Goal: Task Accomplishment & Management: Manage account settings

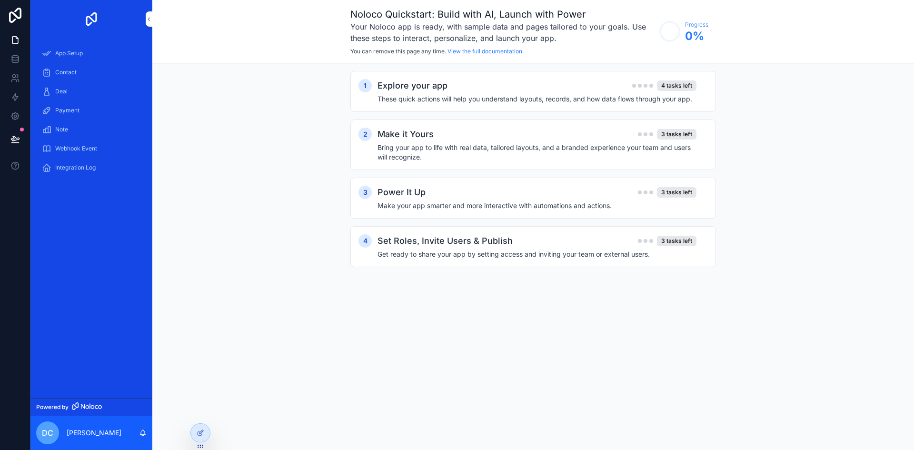
click at [888, 169] on div "1 Explore your app 4 tasks left These quick actions will help you understand la…" at bounding box center [533, 178] width 762 height 230
drag, startPoint x: 511, startPoint y: 89, endPoint x: 523, endPoint y: 89, distance: 11.9
click at [517, 89] on div "Explore your app 4 tasks left" at bounding box center [536, 85] width 319 height 13
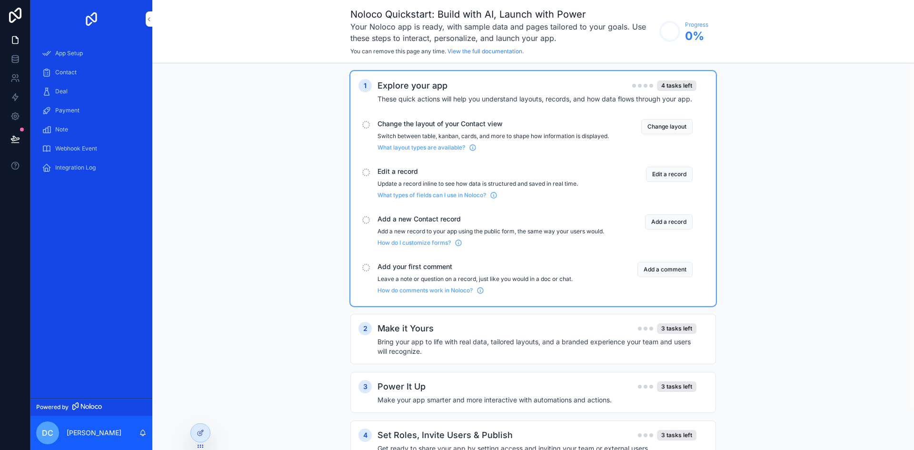
click at [675, 128] on button "Change layout" at bounding box center [666, 126] width 51 height 15
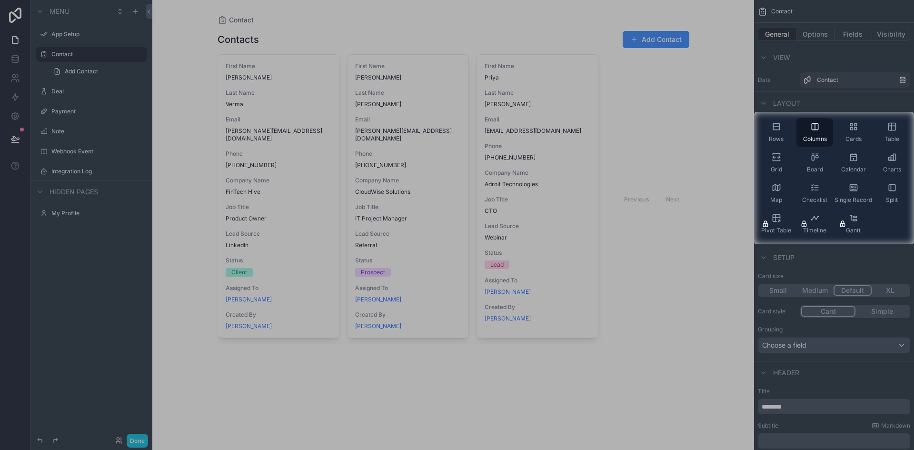
click at [711, 242] on div at bounding box center [377, 178] width 754 height 132
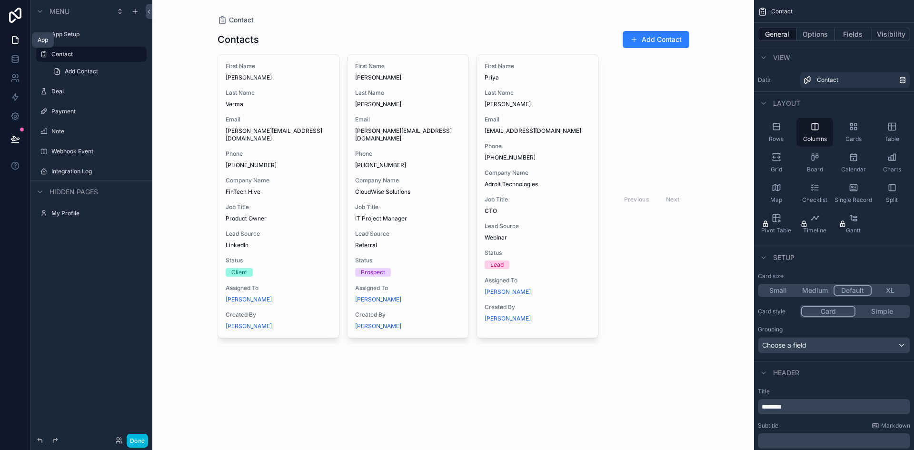
click at [12, 42] on icon at bounding box center [15, 40] width 6 height 7
drag, startPoint x: 17, startPoint y: 46, endPoint x: 20, endPoint y: 19, distance: 27.2
click at [18, 46] on link at bounding box center [15, 39] width 30 height 19
click at [20, 19] on icon at bounding box center [15, 15] width 12 height 15
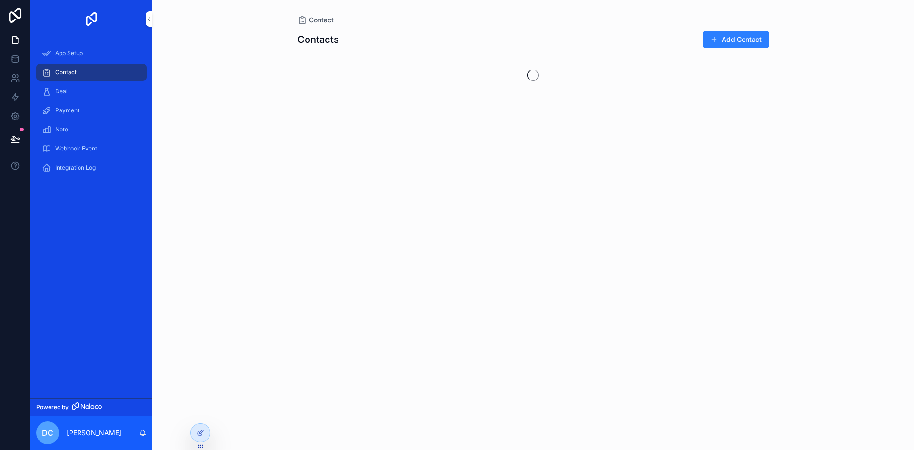
click at [93, 148] on span "Webhook Event" at bounding box center [76, 149] width 42 height 8
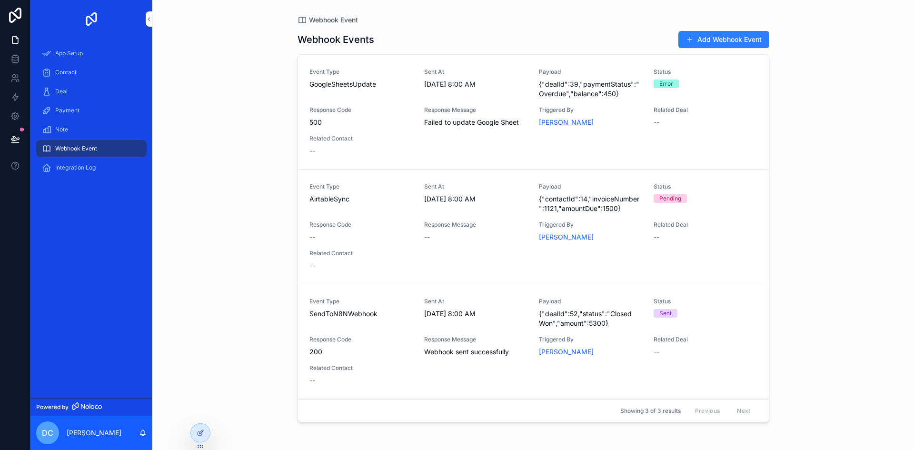
click at [742, 43] on button "Add Webhook Event" at bounding box center [723, 39] width 91 height 17
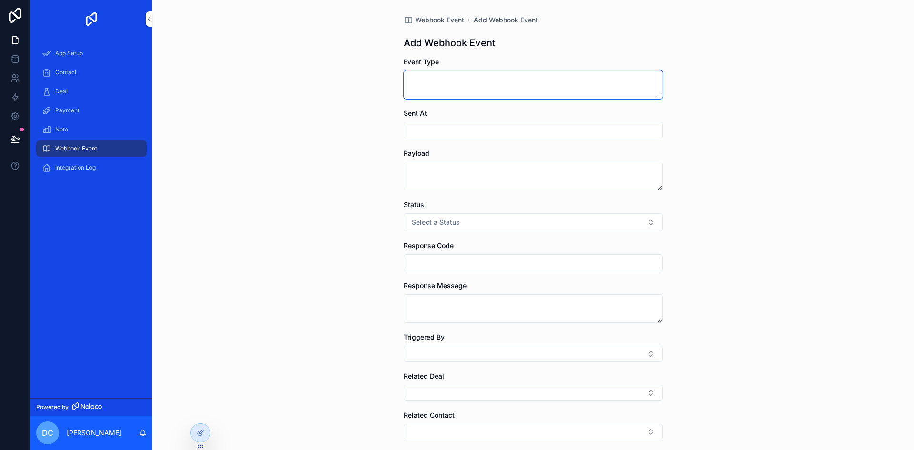
click at [432, 85] on textarea "scrollable content" at bounding box center [533, 84] width 259 height 29
drag, startPoint x: 481, startPoint y: 144, endPoint x: 488, endPoint y: 130, distance: 15.1
click at [481, 143] on form "Event Type Sent At Payload Status Select a Status Response Code Response Messag…" at bounding box center [533, 295] width 259 height 476
click at [488, 130] on input "scrollable content" at bounding box center [533, 130] width 258 height 13
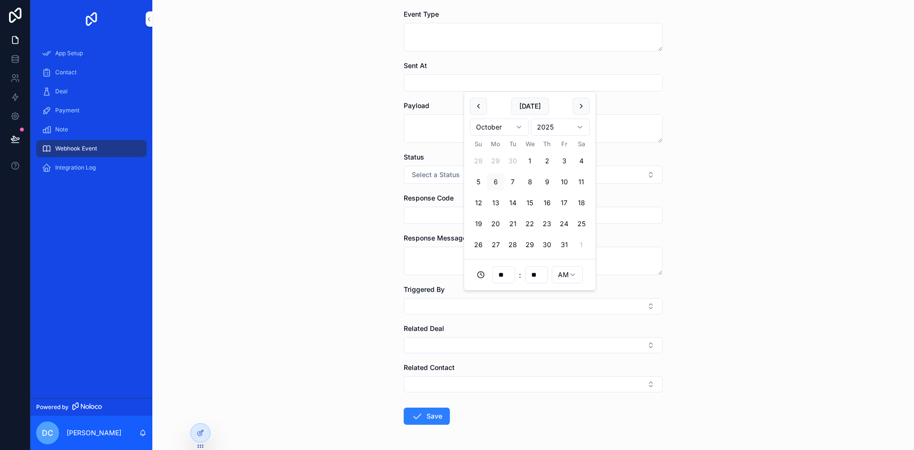
click at [768, 221] on div "Webhook Event Add Webhook Event Add Webhook Event Event Type Sent At Payload St…" at bounding box center [533, 177] width 762 height 450
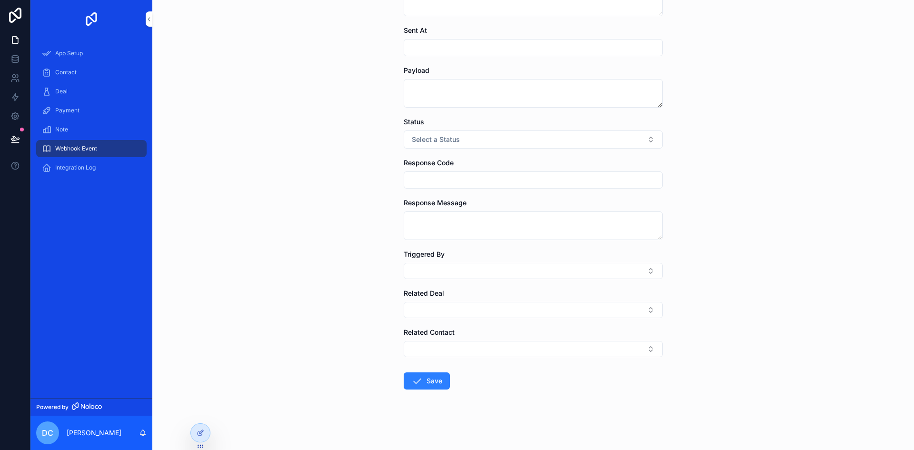
scroll to position [83, 0]
drag, startPoint x: 491, startPoint y: 73, endPoint x: 485, endPoint y: 88, distance: 16.4
click at [489, 77] on div "Payload" at bounding box center [533, 86] width 259 height 42
click at [485, 88] on textarea "scrollable content" at bounding box center [533, 93] width 259 height 29
click at [436, 47] on input "scrollable content" at bounding box center [533, 46] width 258 height 13
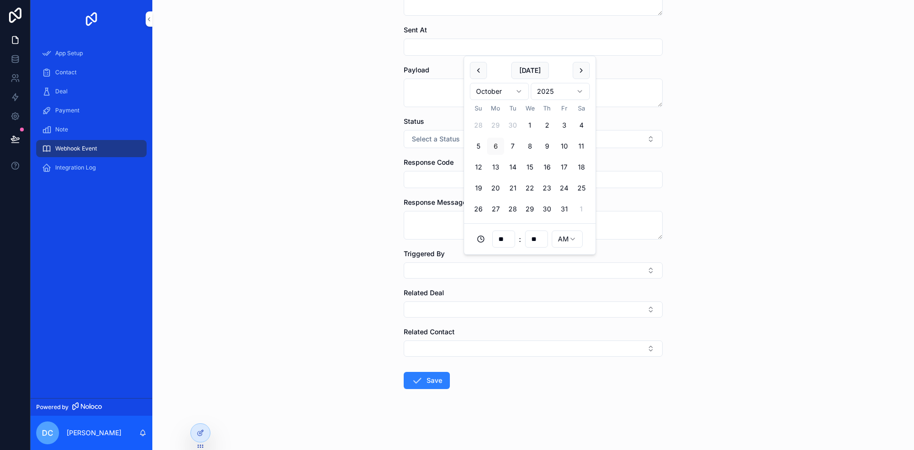
click at [857, 113] on div "Webhook Event Add Webhook Event Add Webhook Event Event Type Sent At Payload St…" at bounding box center [533, 142] width 762 height 450
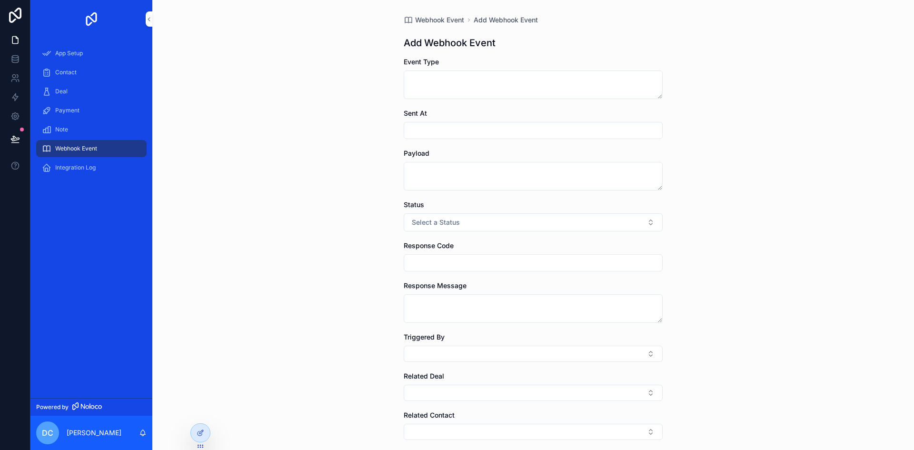
drag, startPoint x: 461, startPoint y: 112, endPoint x: 461, endPoint y: 129, distance: 16.2
click at [461, 115] on div "Sent At" at bounding box center [533, 114] width 259 height 10
click at [461, 129] on input "scrollable content" at bounding box center [533, 130] width 258 height 13
click at [336, 202] on div "Webhook Event Add Webhook Event Add Webhook Event Event Type Sent At Payload St…" at bounding box center [533, 225] width 762 height 450
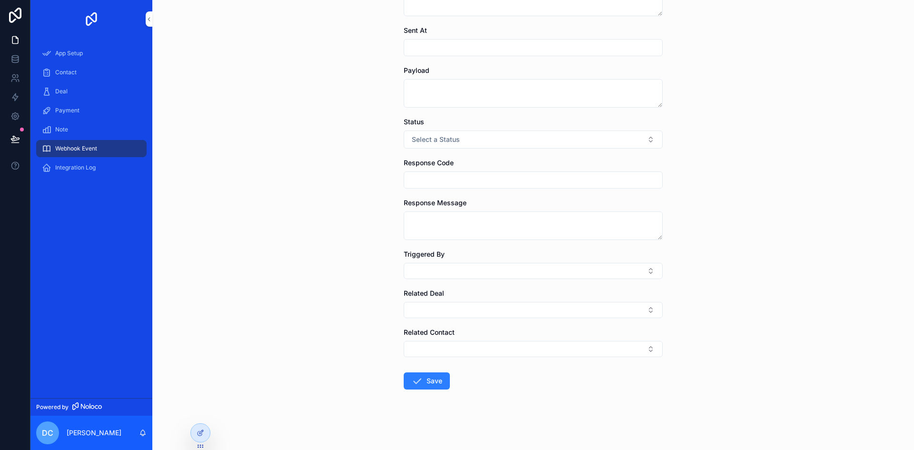
scroll to position [83, 0]
click at [514, 267] on button "Select Button" at bounding box center [533, 270] width 259 height 16
click at [453, 306] on button "Select Button" at bounding box center [533, 309] width 259 height 16
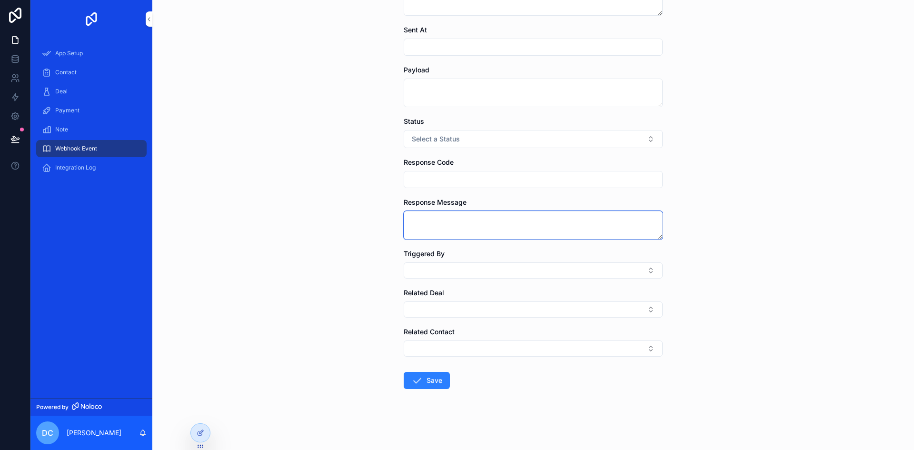
click at [463, 218] on textarea "scrollable content" at bounding box center [533, 225] width 259 height 29
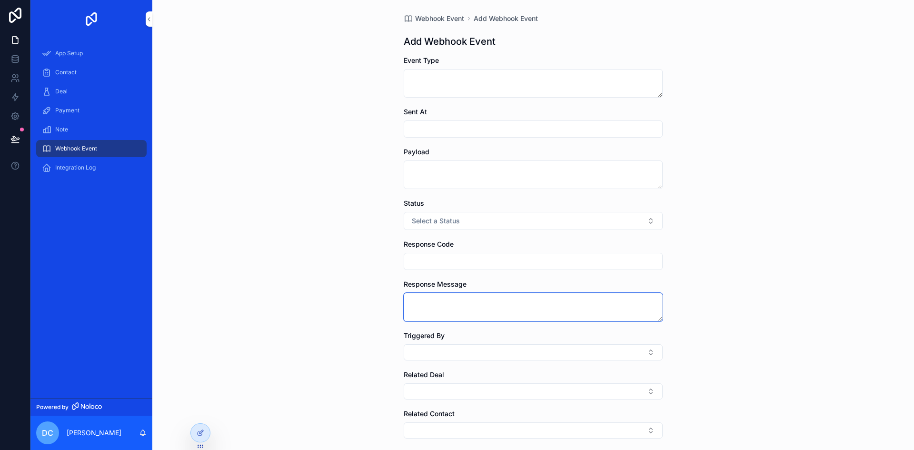
scroll to position [0, 0]
click at [444, 20] on span "Webhook Event" at bounding box center [439, 20] width 49 height 10
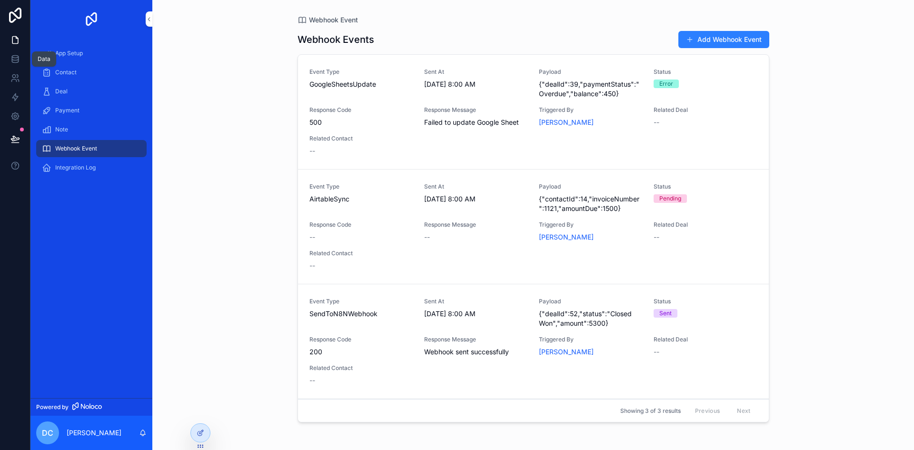
click at [19, 64] on link at bounding box center [15, 59] width 30 height 19
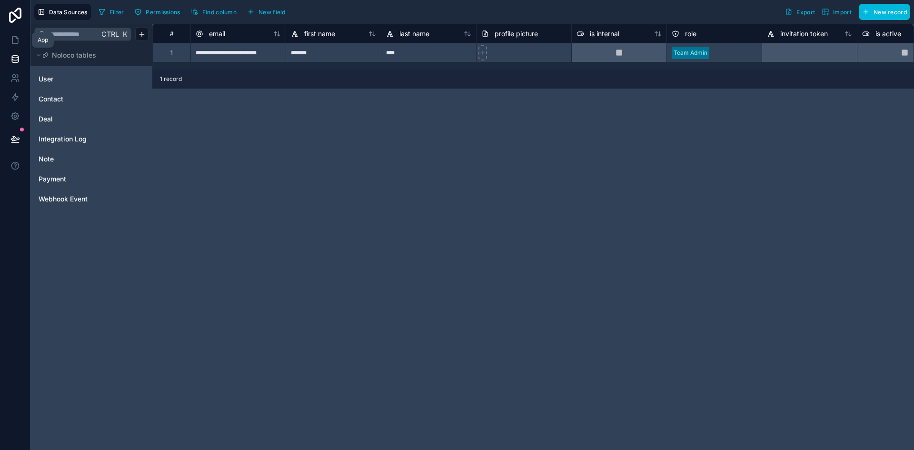
click at [13, 40] on icon at bounding box center [15, 40] width 10 height 10
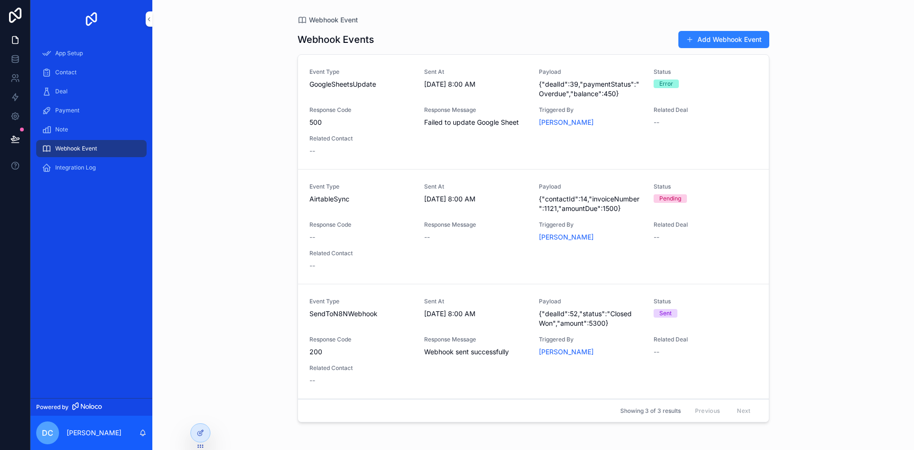
click at [75, 57] on span "App Setup" at bounding box center [69, 54] width 28 height 8
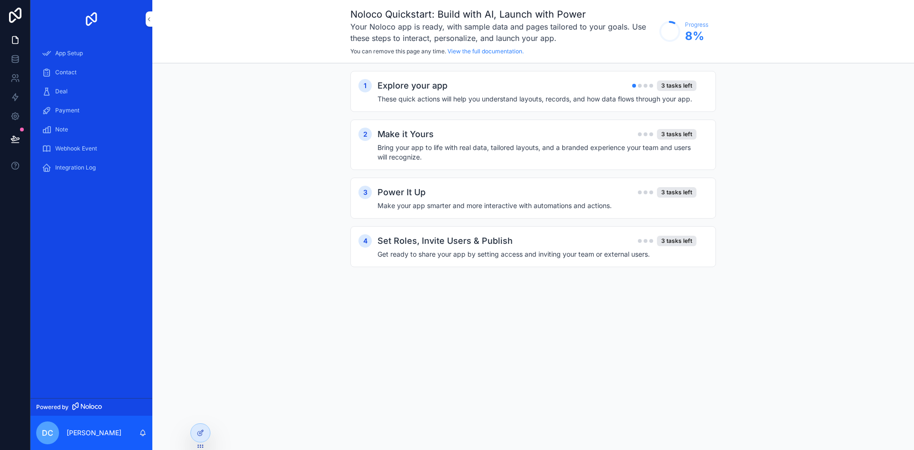
click at [588, 93] on div "Explore your app 3 tasks left These quick actions will help you understand layo…" at bounding box center [542, 91] width 330 height 25
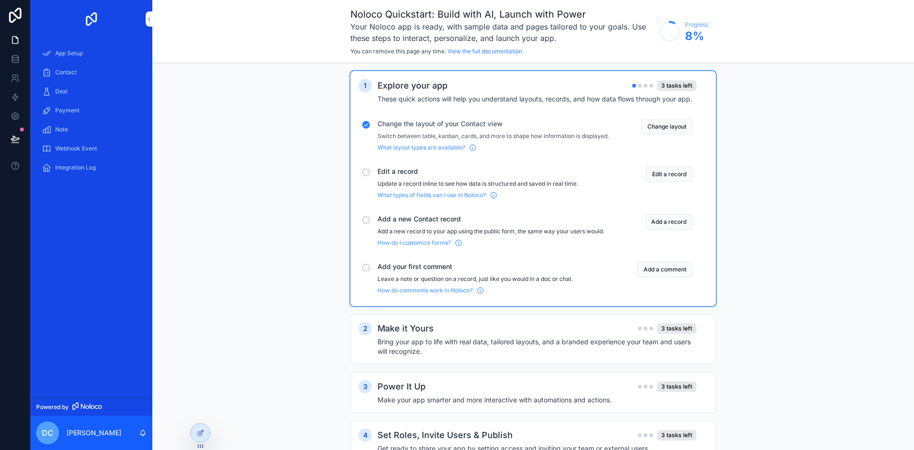
click at [677, 178] on button "Edit a record" at bounding box center [669, 174] width 47 height 15
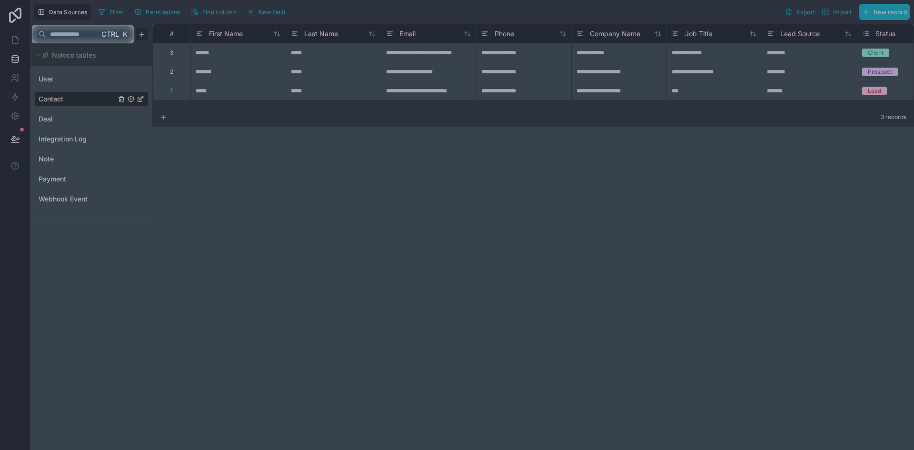
drag, startPoint x: 335, startPoint y: 195, endPoint x: 334, endPoint y: 189, distance: 6.2
click at [335, 195] on div at bounding box center [457, 246] width 914 height 407
click at [87, 33] on input "text" at bounding box center [72, 34] width 53 height 17
click at [115, 30] on span "Ctrl" at bounding box center [110, 34] width 20 height 12
click at [47, 34] on input "text" at bounding box center [72, 34] width 53 height 17
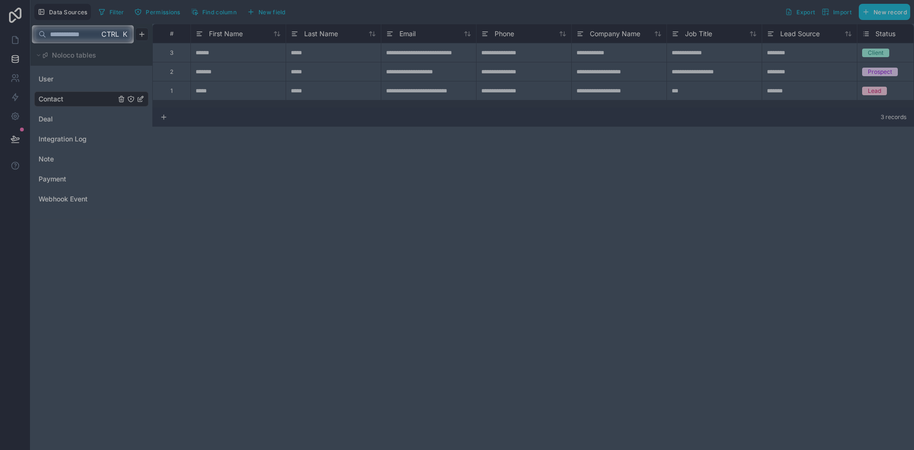
click at [47, 34] on input "text" at bounding box center [72, 34] width 53 height 17
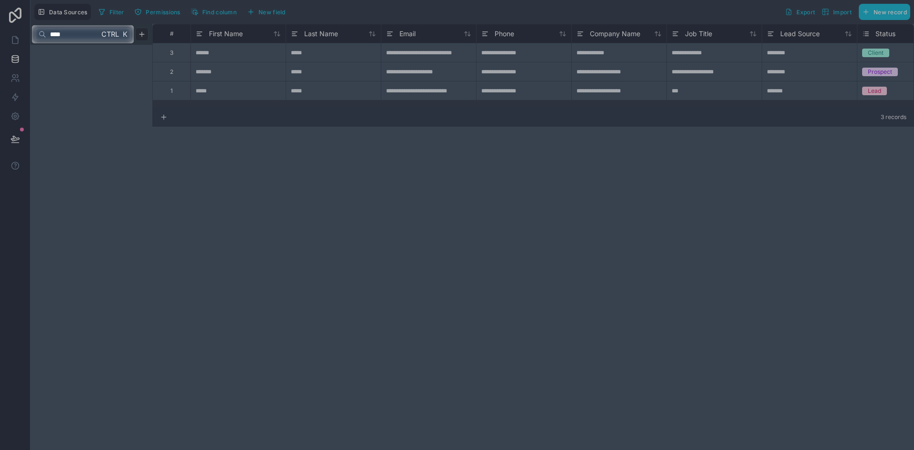
type input "*****"
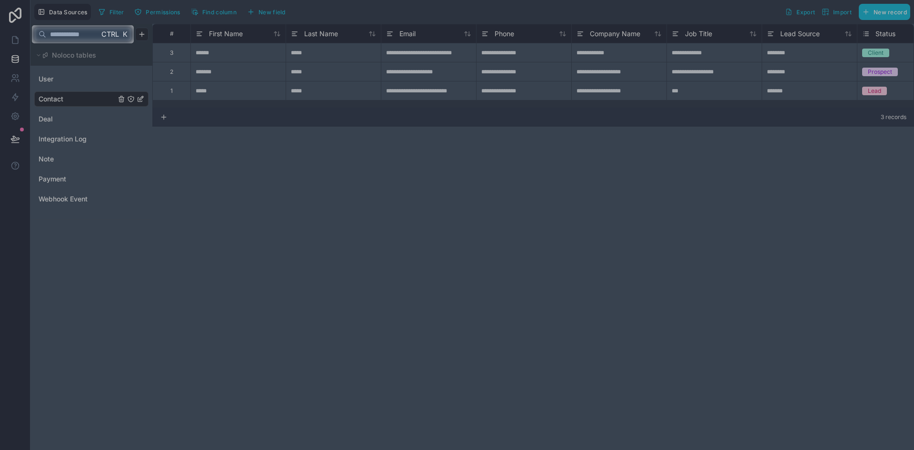
click at [216, 77] on div at bounding box center [457, 246] width 914 height 407
click at [30, 90] on div at bounding box center [457, 246] width 914 height 407
click at [54, 74] on div at bounding box center [457, 246] width 914 height 407
click at [10, 54] on div at bounding box center [457, 246] width 914 height 407
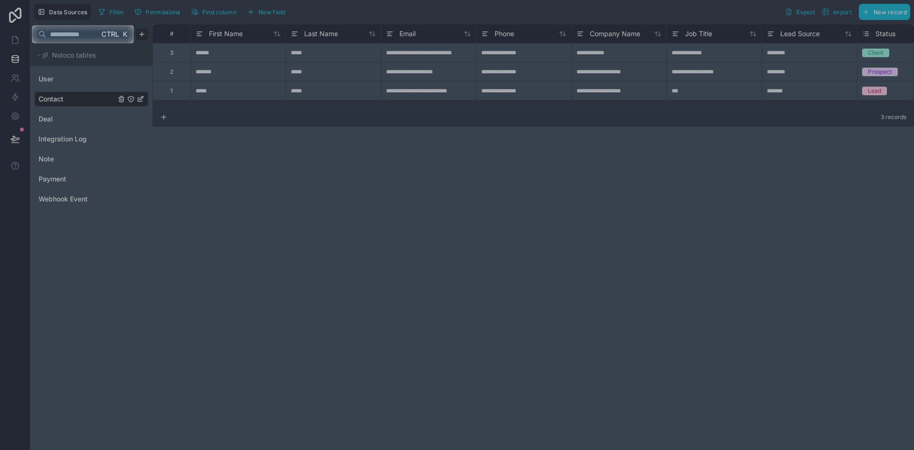
click at [18, 33] on div at bounding box center [16, 34] width 32 height 18
click at [118, 31] on span "Ctrl" at bounding box center [110, 34] width 20 height 12
click at [122, 31] on span "K" at bounding box center [124, 34] width 7 height 7
click at [114, 35] on span "Ctrl" at bounding box center [110, 34] width 20 height 12
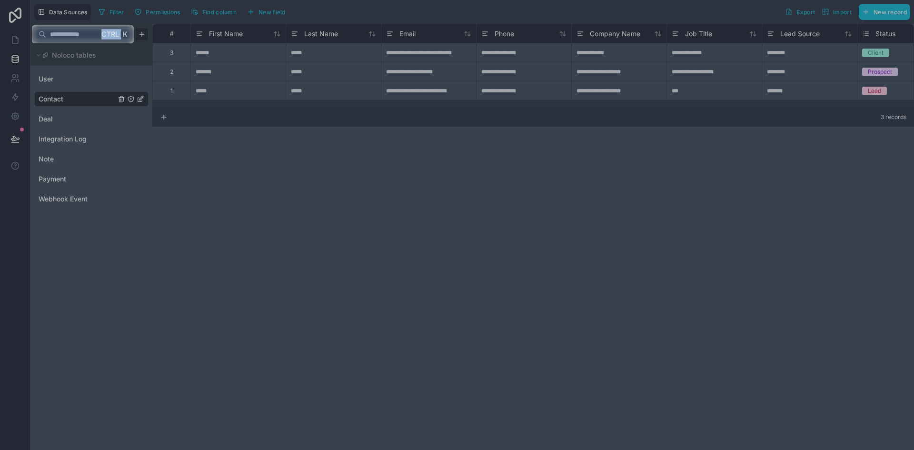
click at [114, 35] on span "Ctrl" at bounding box center [110, 34] width 20 height 12
click at [271, 139] on div at bounding box center [457, 246] width 914 height 407
click at [813, 302] on div at bounding box center [457, 246] width 914 height 407
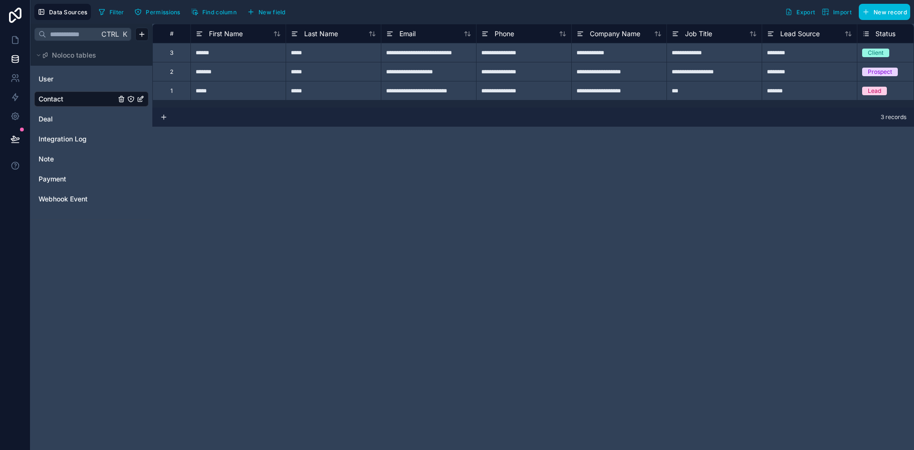
click at [736, 193] on div "**********" at bounding box center [533, 237] width 762 height 426
click at [535, 62] on div "**********" at bounding box center [523, 71] width 95 height 19
drag, startPoint x: 515, startPoint y: 188, endPoint x: 506, endPoint y: 182, distance: 10.6
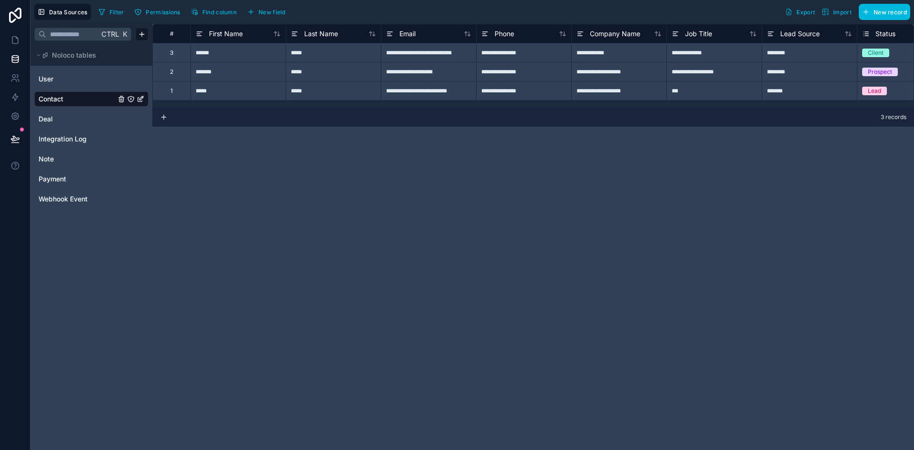
click at [515, 188] on div "**********" at bounding box center [533, 237] width 762 height 426
click at [63, 77] on link "User" at bounding box center [77, 79] width 77 height 10
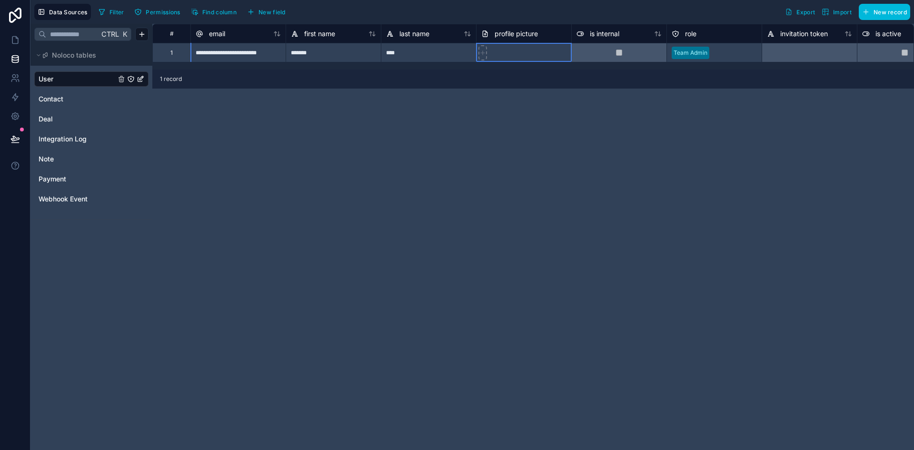
drag, startPoint x: 491, startPoint y: 52, endPoint x: 467, endPoint y: 59, distance: 25.1
click at [486, 53] on div at bounding box center [523, 52] width 95 height 19
click at [467, 59] on div "****" at bounding box center [428, 52] width 95 height 19
click at [482, 54] on icon at bounding box center [482, 53] width 7 height 7
click at [58, 13] on span "Data Sources" at bounding box center [68, 12] width 39 height 7
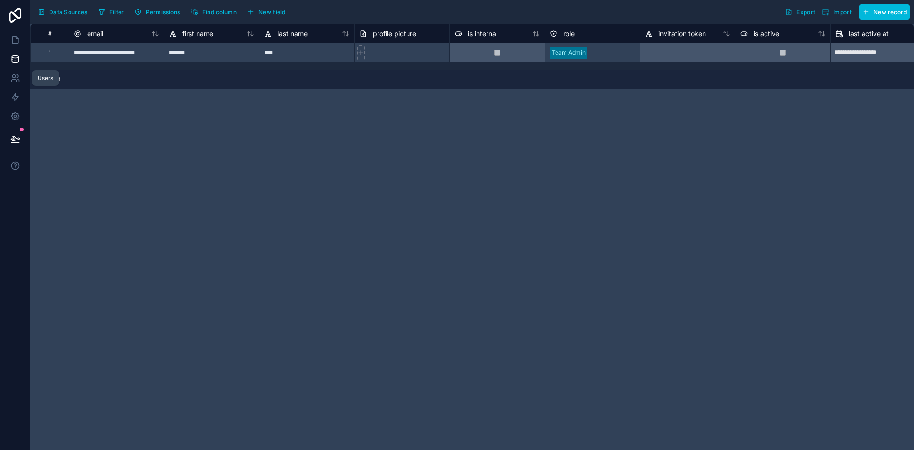
click at [13, 84] on link at bounding box center [15, 78] width 30 height 19
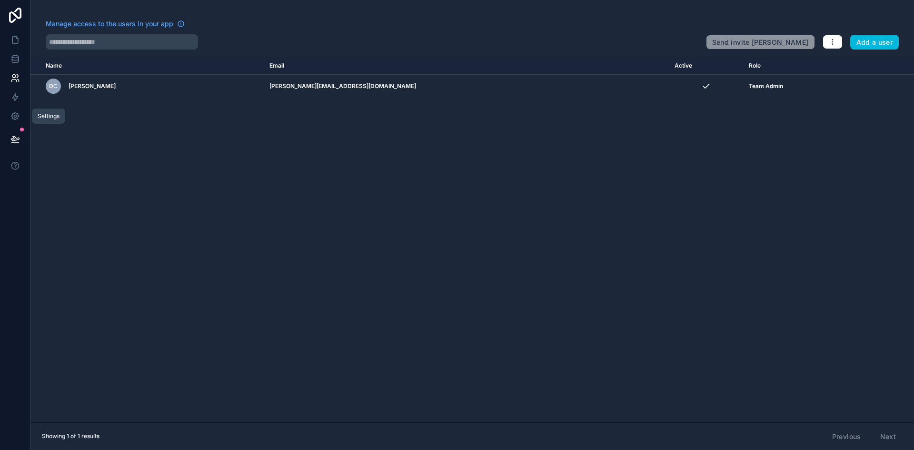
click at [12, 108] on link at bounding box center [15, 116] width 30 height 19
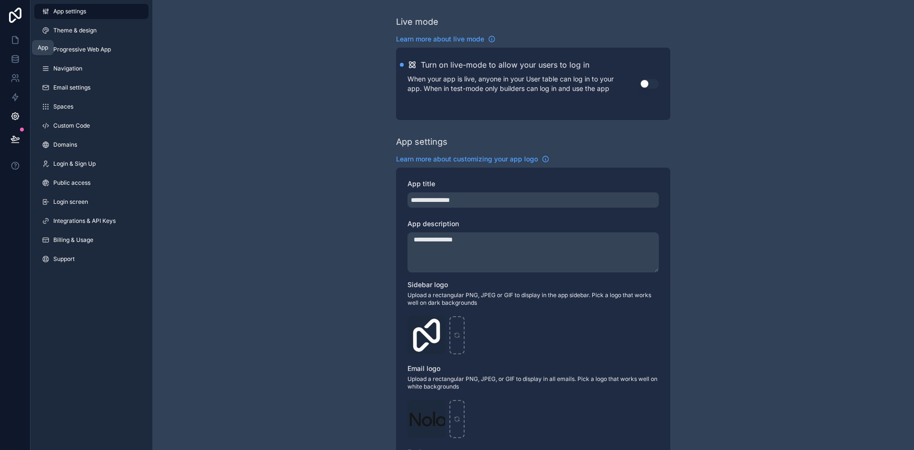
click at [14, 46] on link at bounding box center [15, 39] width 30 height 19
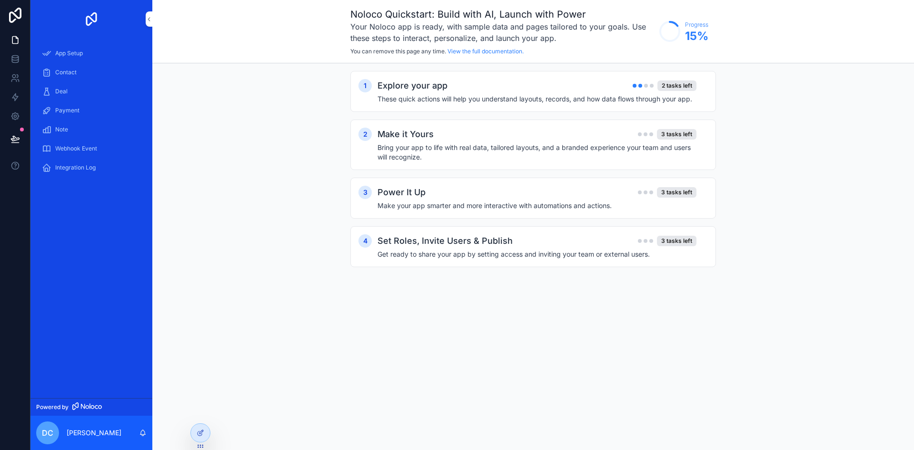
click at [61, 131] on span "Note" at bounding box center [61, 130] width 13 height 8
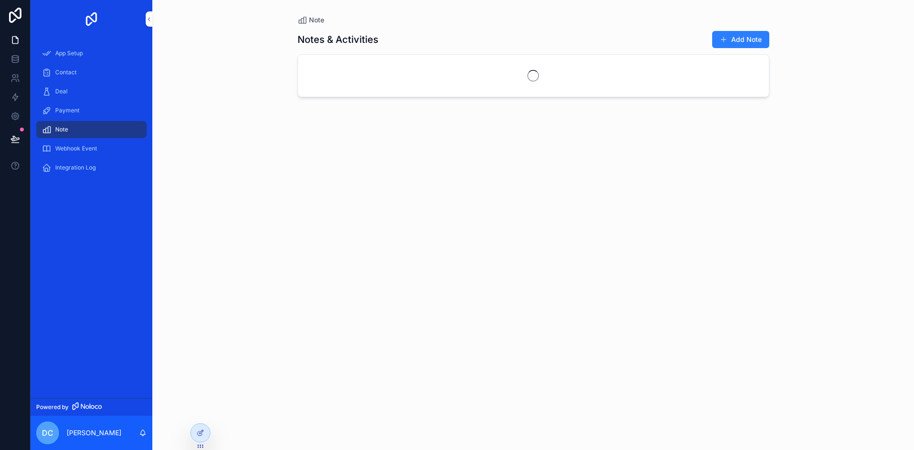
click at [79, 167] on span "Integration Log" at bounding box center [75, 168] width 40 height 8
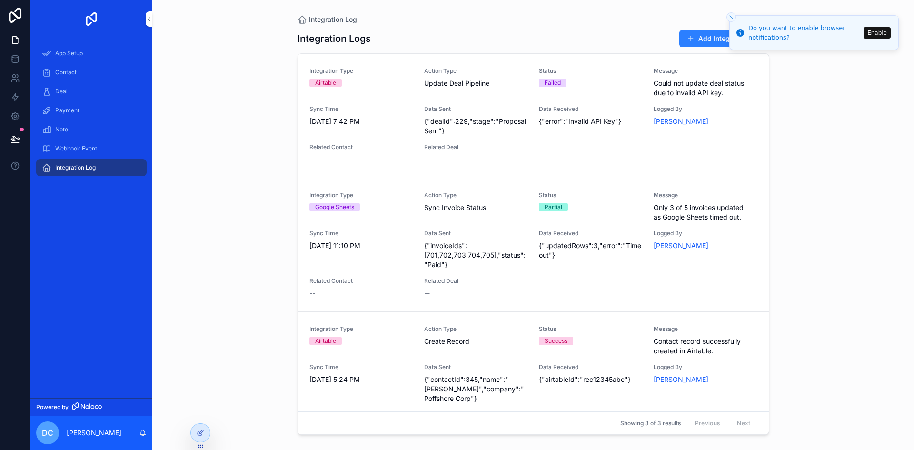
click at [733, 18] on icon "Close toast" at bounding box center [731, 17] width 6 height 6
click at [587, 89] on div "Status Failed" at bounding box center [590, 82] width 103 height 30
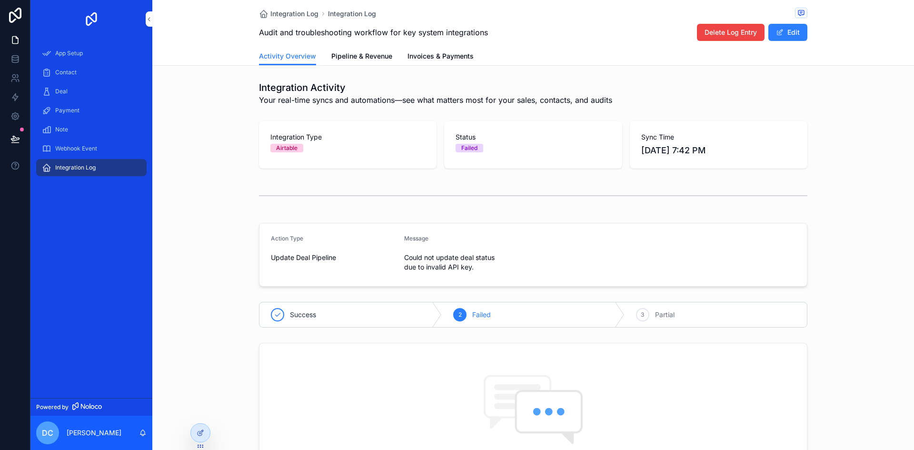
click at [784, 38] on button "Edit" at bounding box center [787, 32] width 39 height 17
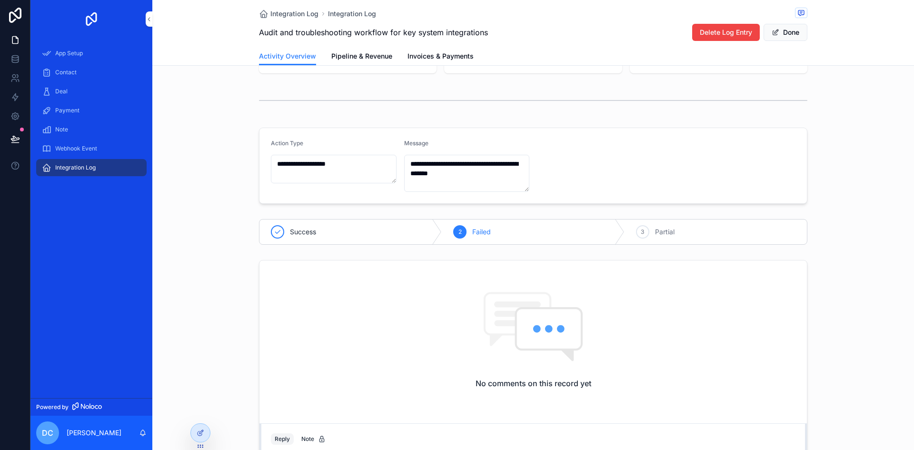
drag, startPoint x: 795, startPoint y: 200, endPoint x: 803, endPoint y: 210, distance: 12.6
click at [801, 210] on div "**********" at bounding box center [533, 241] width 762 height 518
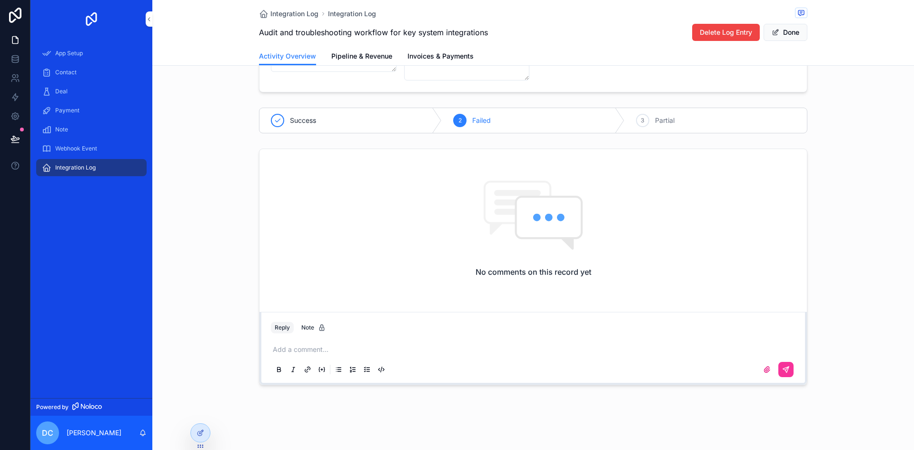
click at [823, 189] on div "No comments on this record yet Reply Note Add a comment..." at bounding box center [533, 267] width 762 height 244
click at [199, 430] on icon at bounding box center [201, 433] width 8 height 8
click at [223, 199] on div "No comments on this record yet Reply Note Add a comment..." at bounding box center [533, 267] width 762 height 244
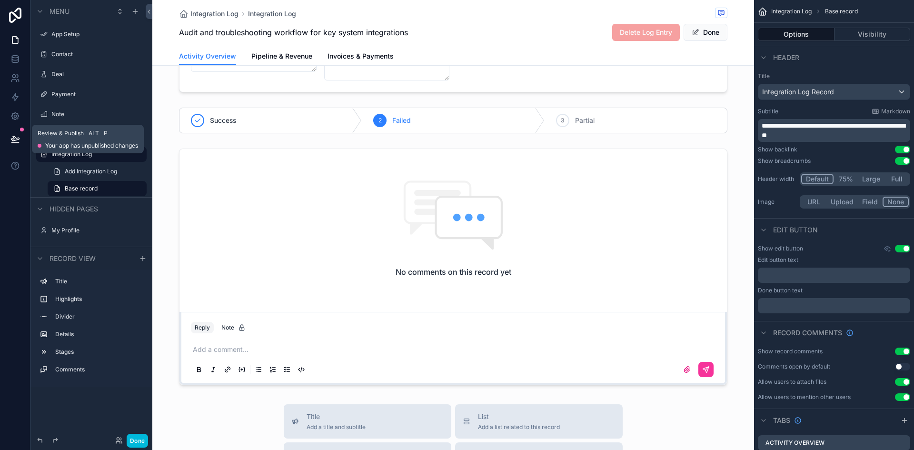
click at [124, 172] on link "Add Integration Log" at bounding box center [97, 171] width 99 height 15
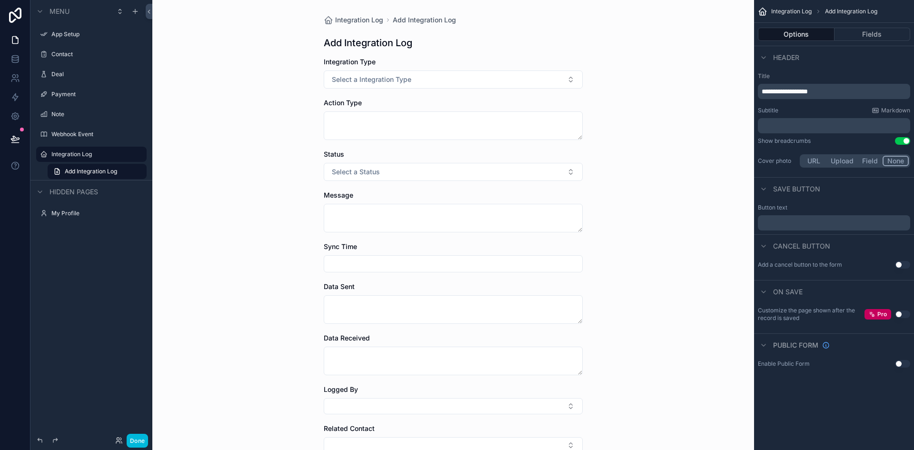
click at [0, 0] on div "scrollable content" at bounding box center [0, 0] width 0 height 0
click at [209, 97] on div "Integration Log Add Integration Log Add Integration Log Integration Type Select…" at bounding box center [453, 225] width 602 height 450
click at [10, 146] on button at bounding box center [15, 139] width 21 height 27
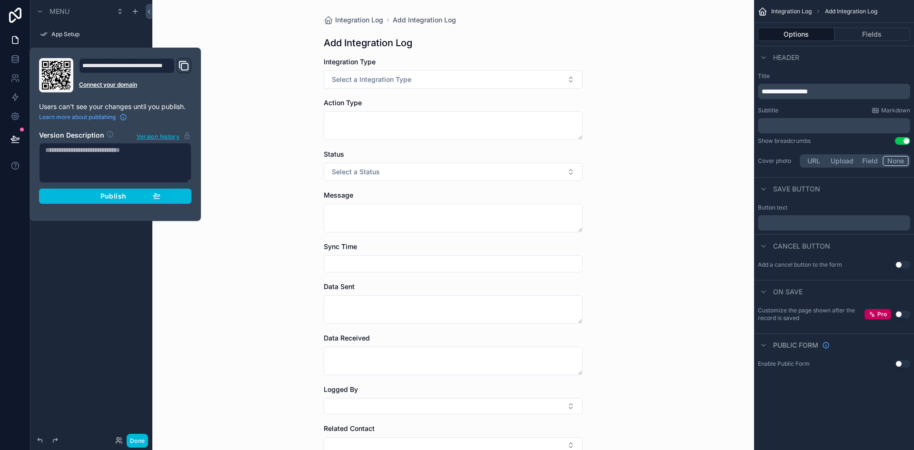
click at [244, 81] on div "Integration Log Add Integration Log Add Integration Log Integration Type Select…" at bounding box center [453, 225] width 602 height 450
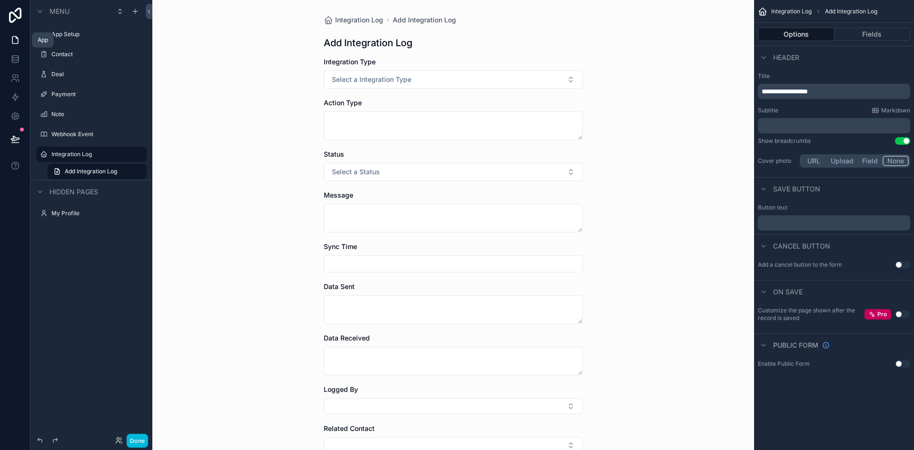
click at [11, 41] on icon at bounding box center [15, 40] width 10 height 10
click at [10, 71] on link at bounding box center [15, 78] width 30 height 19
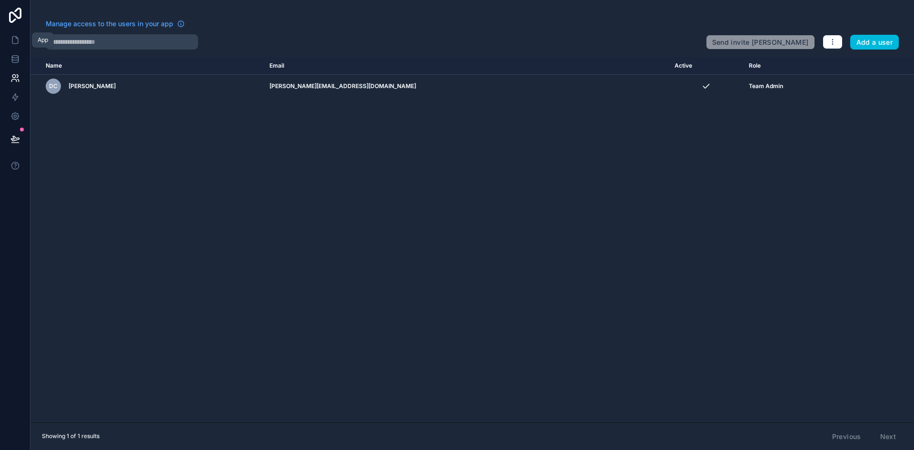
click at [16, 48] on link at bounding box center [15, 39] width 30 height 19
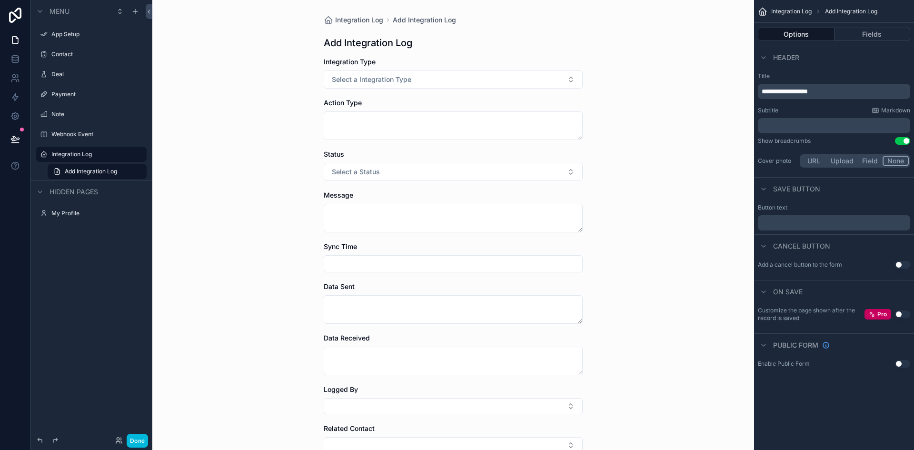
click at [844, 49] on div "Header" at bounding box center [834, 57] width 160 height 23
click at [14, 65] on link at bounding box center [15, 59] width 30 height 19
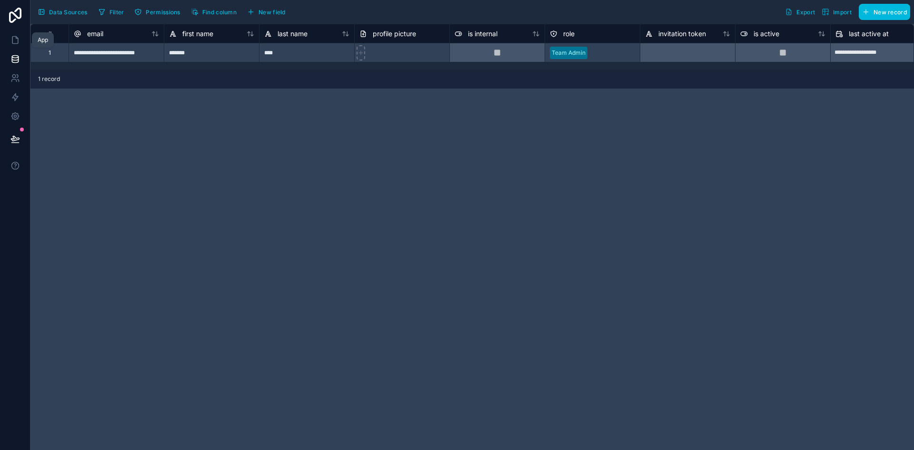
click at [15, 43] on icon at bounding box center [15, 40] width 6 height 7
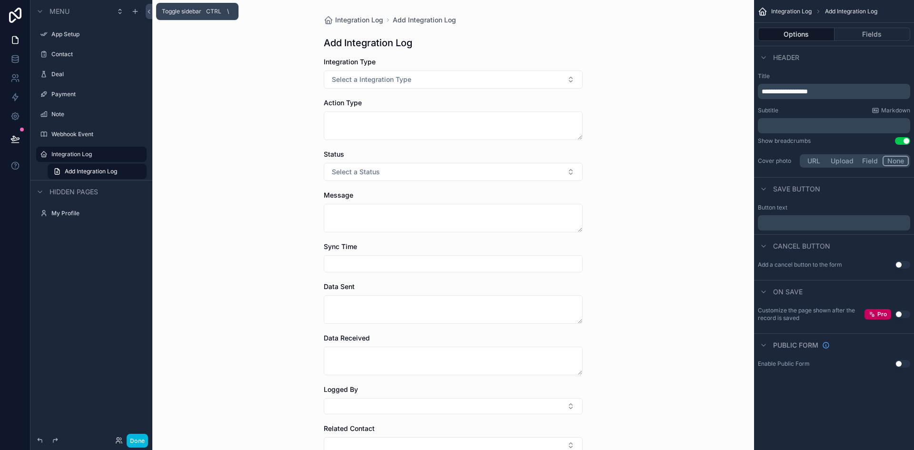
click at [149, 10] on icon at bounding box center [149, 11] width 2 height 3
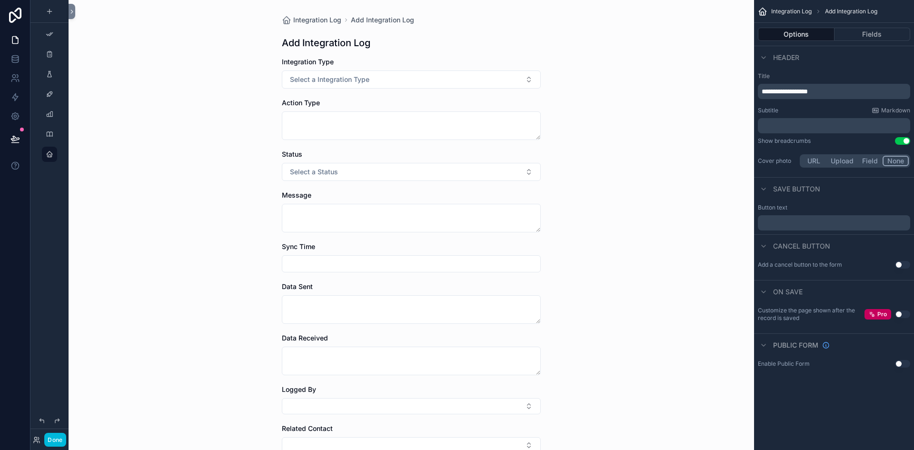
click at [300, 18] on span "Integration Log" at bounding box center [317, 20] width 48 height 10
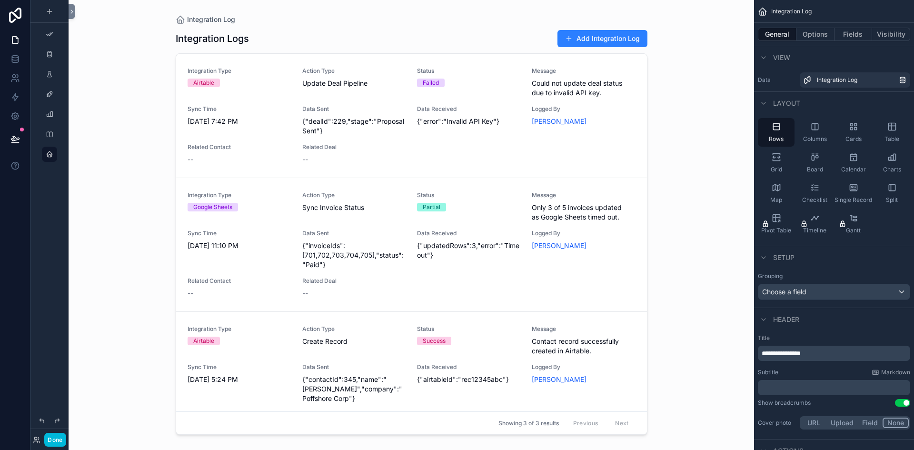
click at [55, 35] on div "scrollable content" at bounding box center [49, 34] width 15 height 15
click at [75, 16] on div "Done App Setup Contact Deal Payment Note Webhook Event Integration Log My Profi…" at bounding box center [472, 225] width 884 height 450
click at [72, 15] on icon at bounding box center [72, 11] width 7 height 7
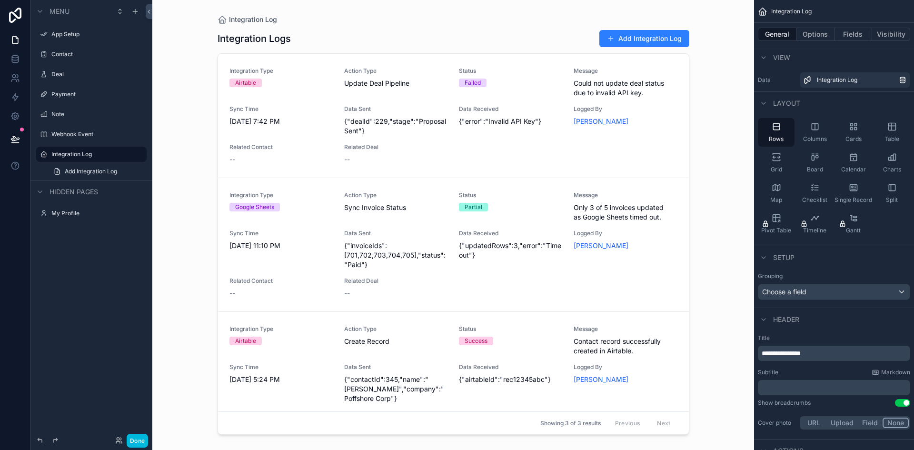
click at [58, 38] on div "App Setup" at bounding box center [97, 34] width 93 height 8
click at [53, 60] on div "Contact" at bounding box center [91, 54] width 107 height 15
click at [63, 93] on label "Payment" at bounding box center [95, 94] width 89 height 8
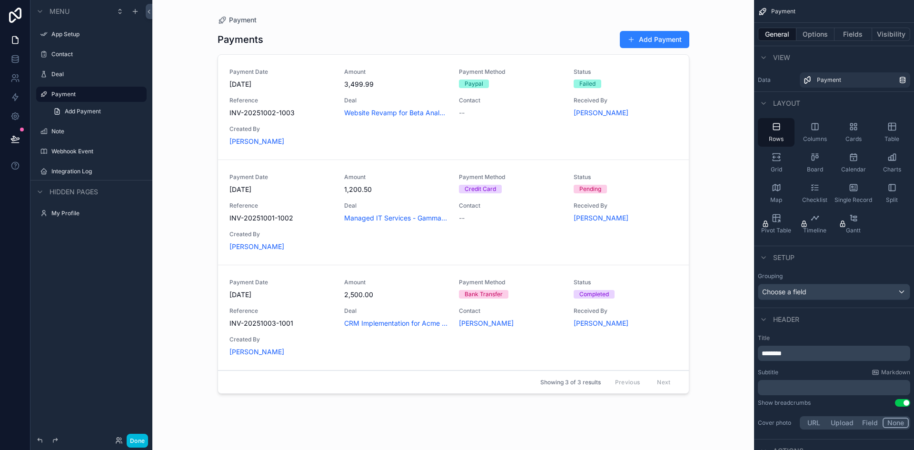
click at [80, 115] on span "Add Payment" at bounding box center [83, 112] width 36 height 8
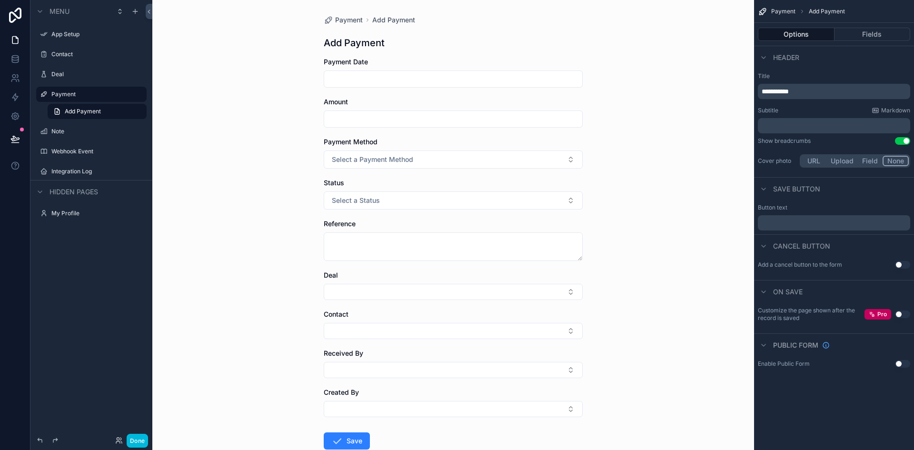
click at [79, 135] on label "Note" at bounding box center [95, 132] width 89 height 8
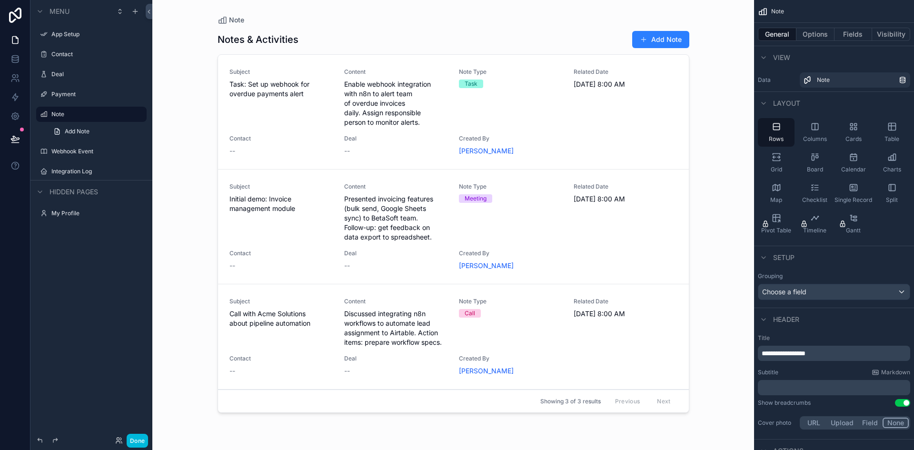
click at [68, 155] on label "Webhook Event" at bounding box center [95, 152] width 89 height 8
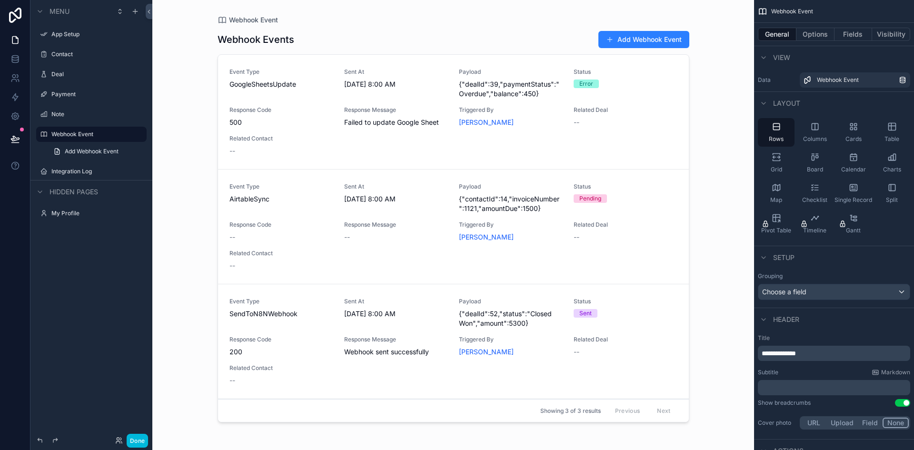
click at [84, 41] on div "App Setup" at bounding box center [91, 34] width 107 height 15
click at [79, 30] on div "App Setup" at bounding box center [97, 34] width 93 height 8
click at [58, 35] on label "App Setup" at bounding box center [95, 34] width 89 height 8
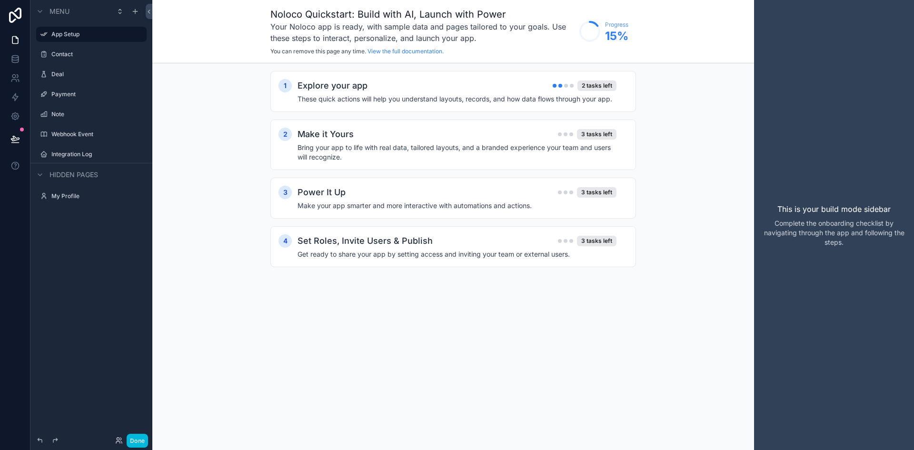
click at [467, 79] on div "Explore your app 2 tasks left" at bounding box center [457, 85] width 319 height 13
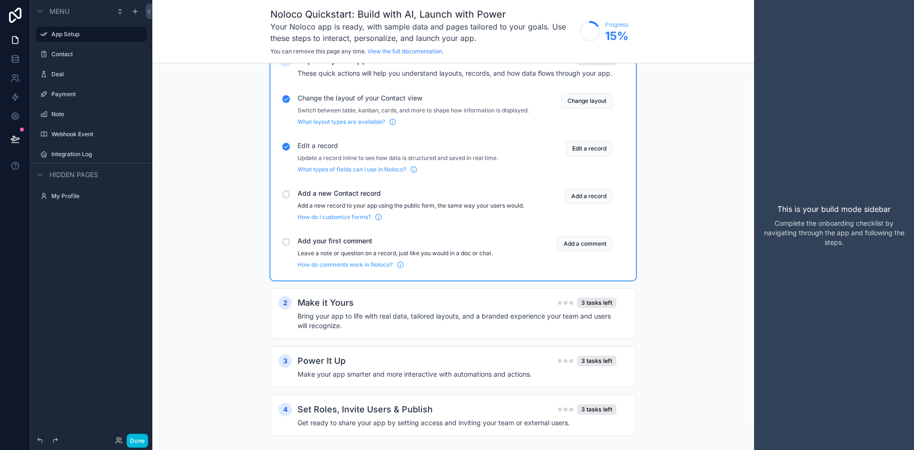
scroll to position [46, 0]
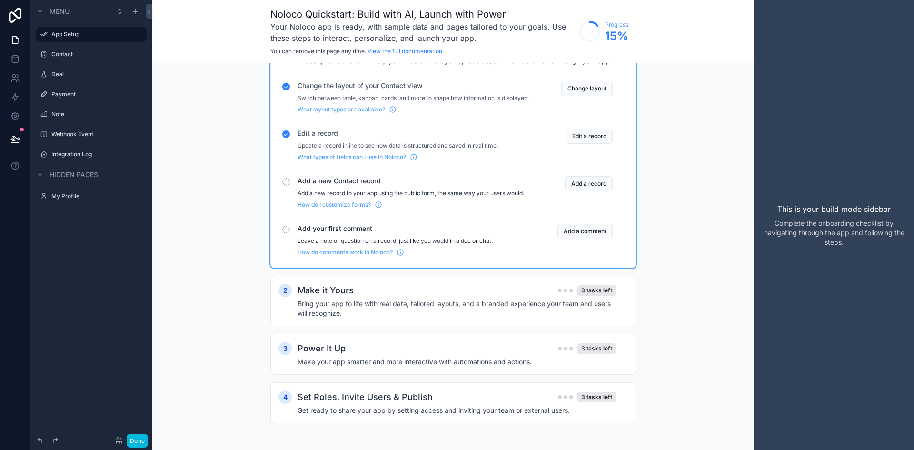
click at [409, 306] on h4 "Bring your app to life with real data, tailored layouts, and a branded experien…" at bounding box center [457, 308] width 319 height 19
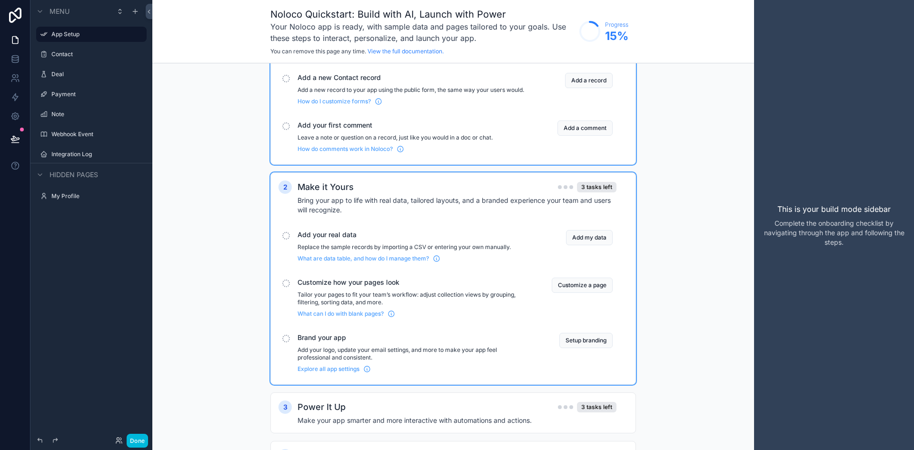
scroll to position [189, 0]
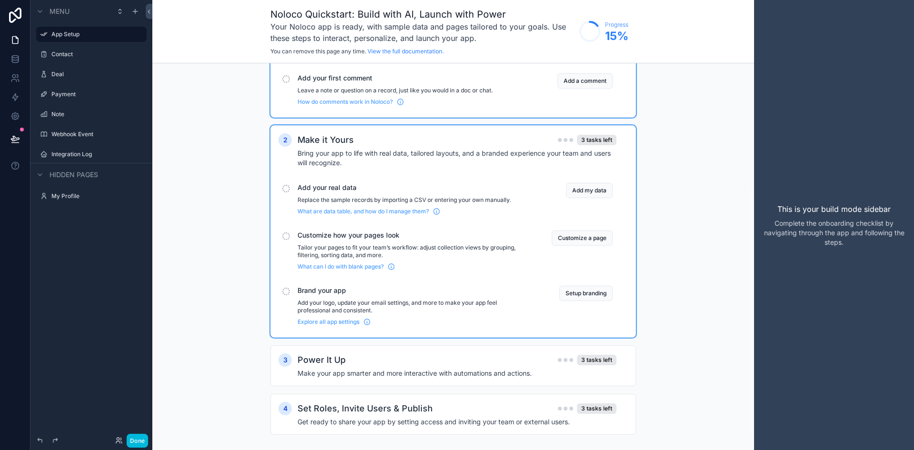
click at [591, 198] on button "Add my data" at bounding box center [589, 190] width 47 height 15
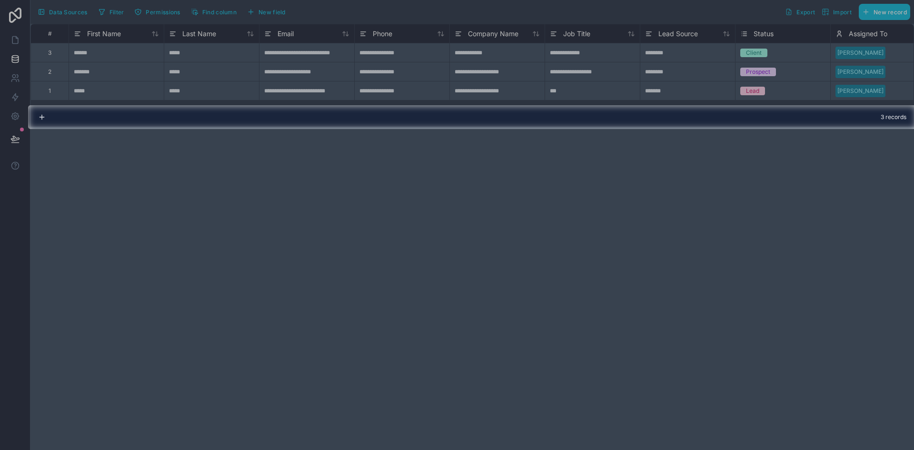
click at [846, 13] on div at bounding box center [457, 52] width 914 height 105
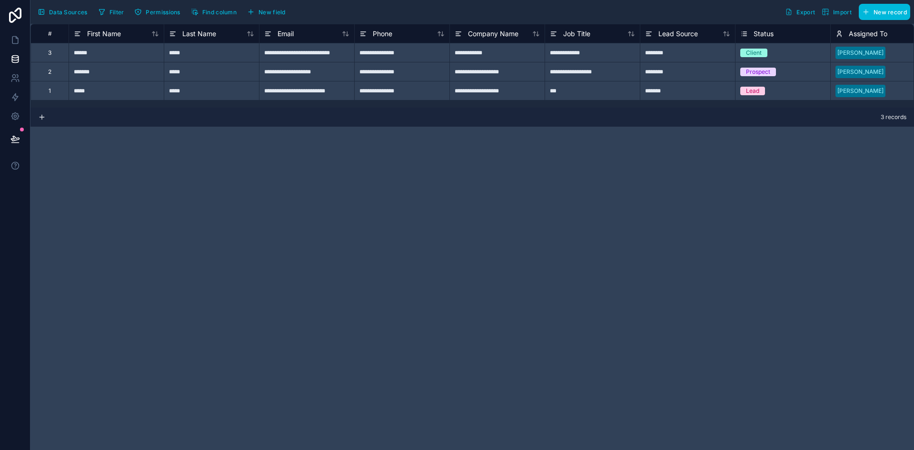
click at [498, 116] on div "3 records" at bounding box center [472, 117] width 884 height 19
drag, startPoint x: 99, startPoint y: 306, endPoint x: 96, endPoint y: 289, distance: 17.4
click at [99, 306] on div "**********" at bounding box center [472, 237] width 884 height 426
click at [17, 18] on icon at bounding box center [15, 15] width 19 height 15
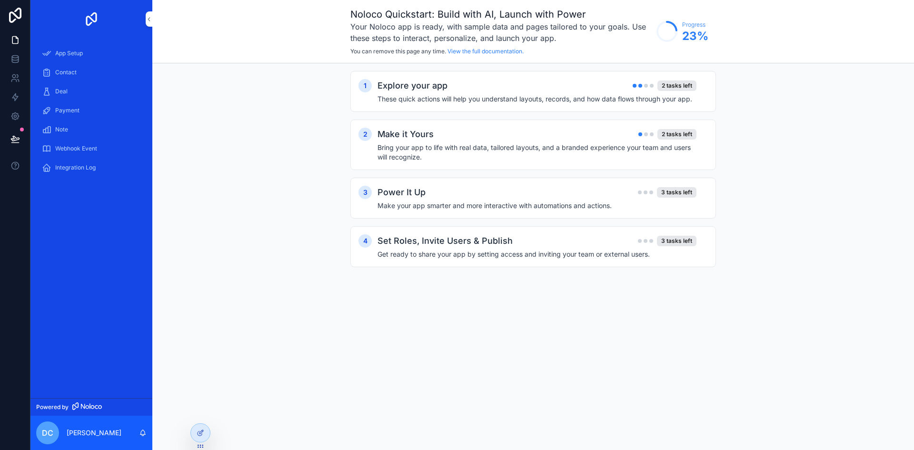
click at [108, 146] on div "Webhook Event" at bounding box center [91, 148] width 99 height 15
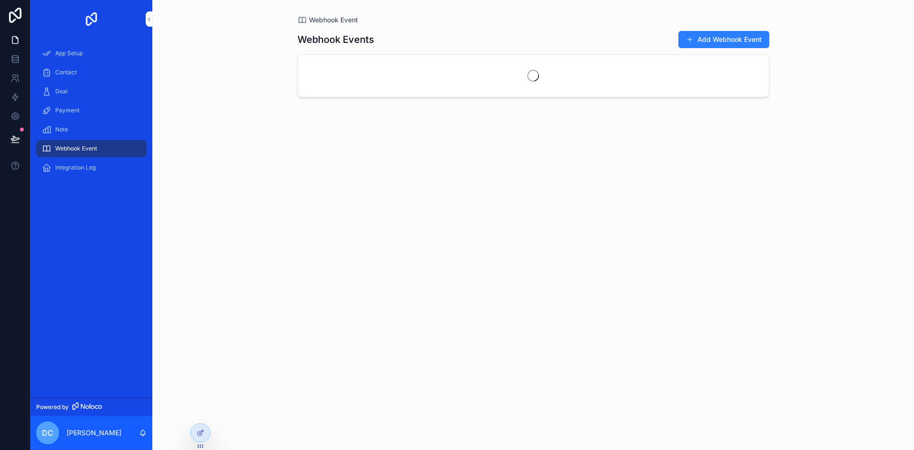
click at [35, 127] on div "Note" at bounding box center [91, 129] width 122 height 19
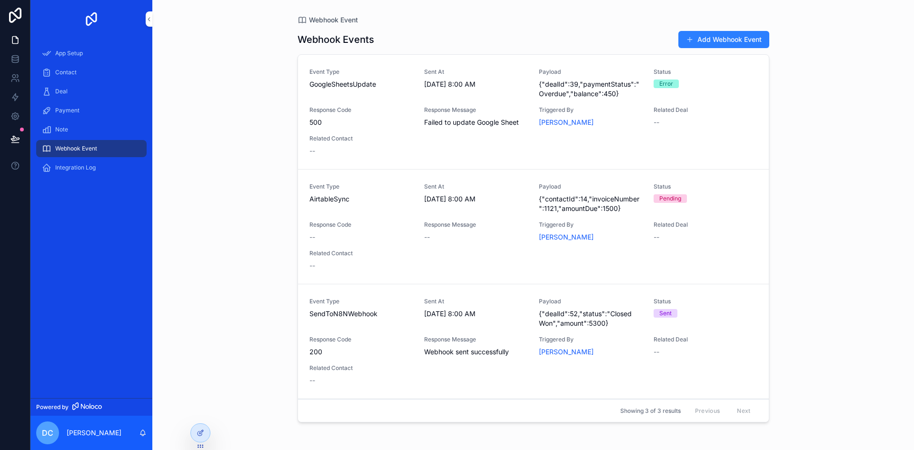
click at [35, 129] on div "Note" at bounding box center [91, 129] width 122 height 19
click at [66, 131] on span "Note" at bounding box center [61, 130] width 13 height 8
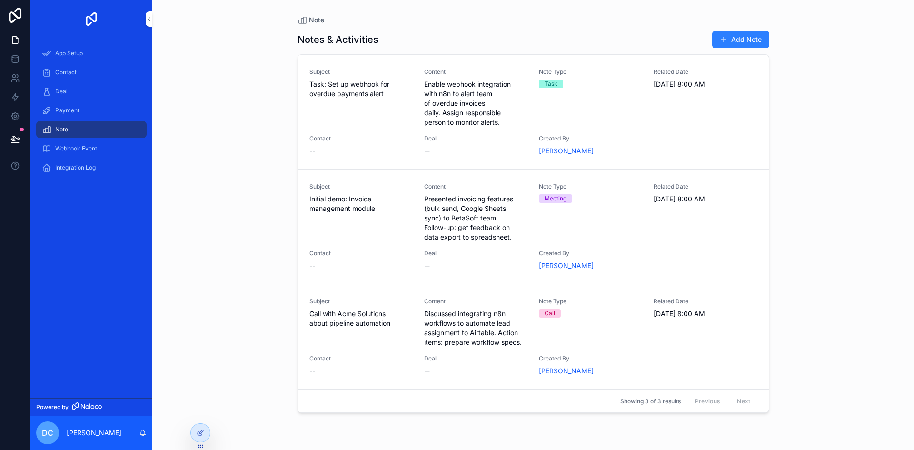
click at [115, 160] on div "Integration Log" at bounding box center [91, 167] width 99 height 15
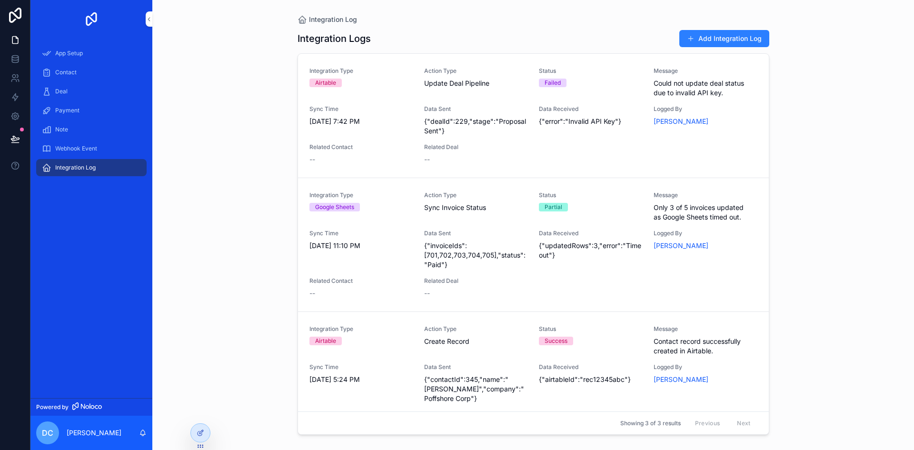
click at [80, 66] on div "Contact" at bounding box center [91, 72] width 99 height 15
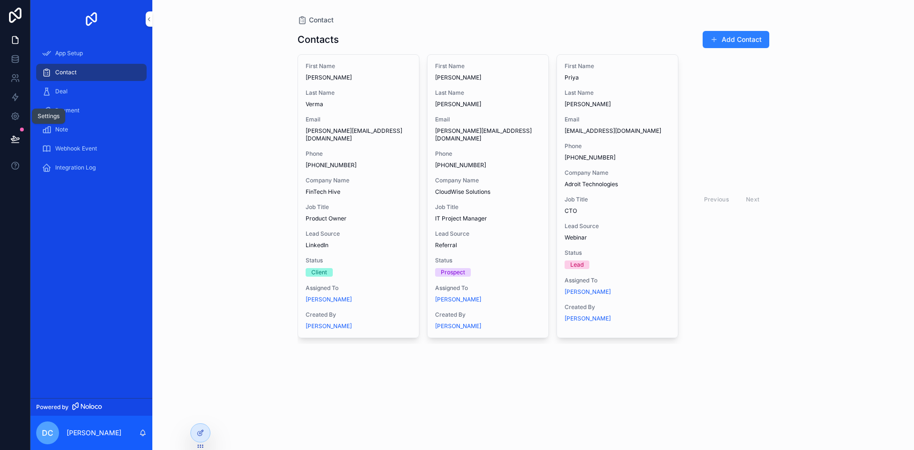
click at [11, 110] on link at bounding box center [15, 116] width 30 height 19
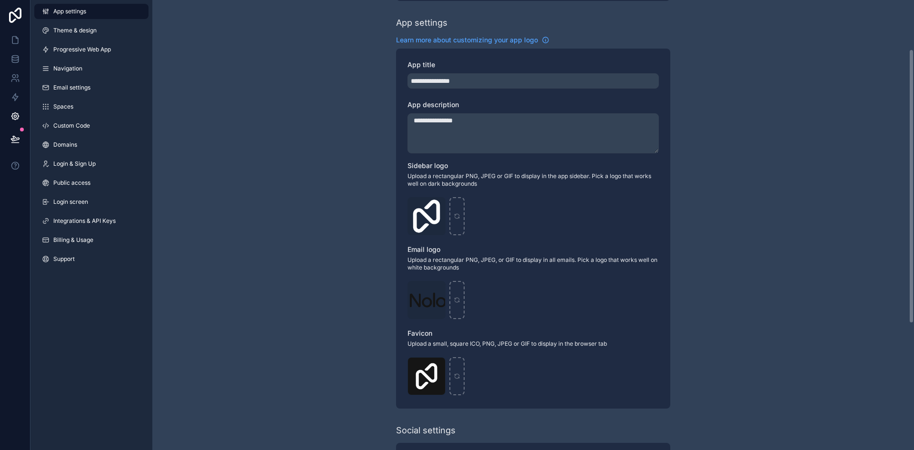
scroll to position [143, 0]
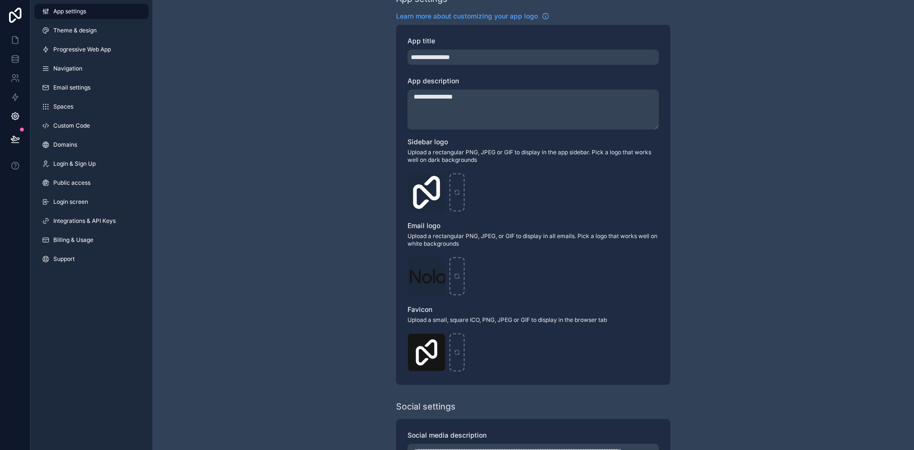
click at [79, 70] on span "Navigation" at bounding box center [67, 69] width 29 height 8
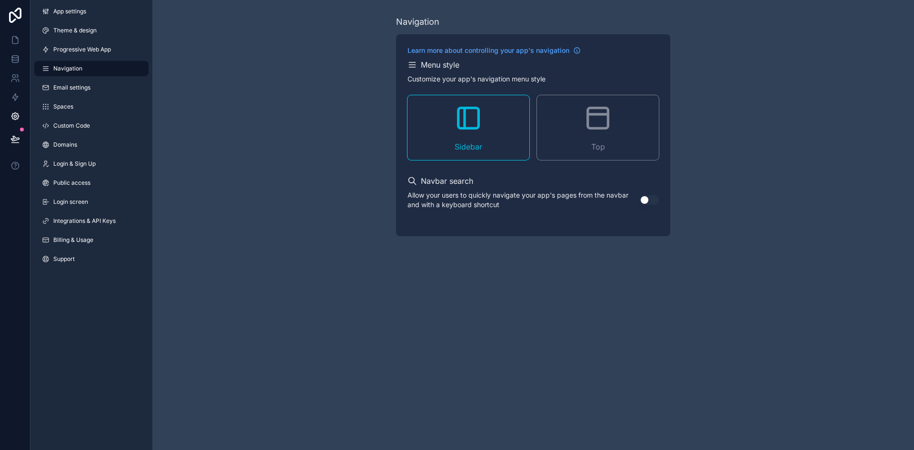
click at [92, 45] on link "Progressive Web App" at bounding box center [91, 49] width 114 height 15
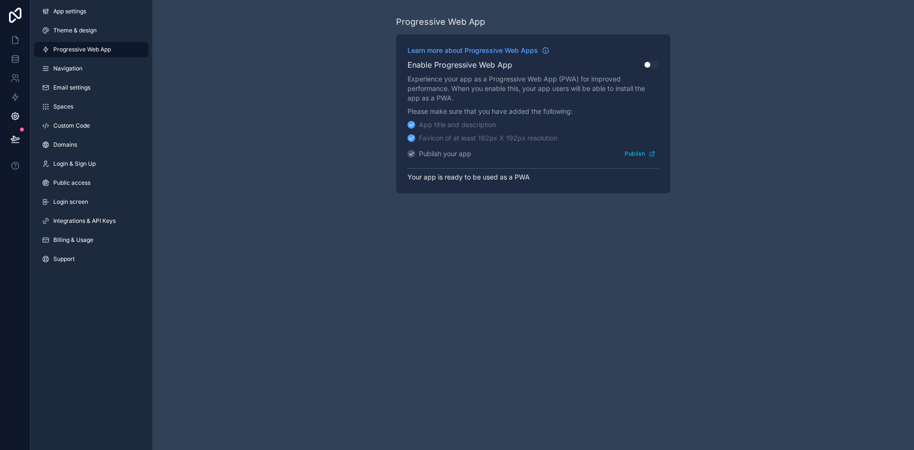
click at [90, 218] on span "Integrations & API Keys" at bounding box center [84, 221] width 62 height 8
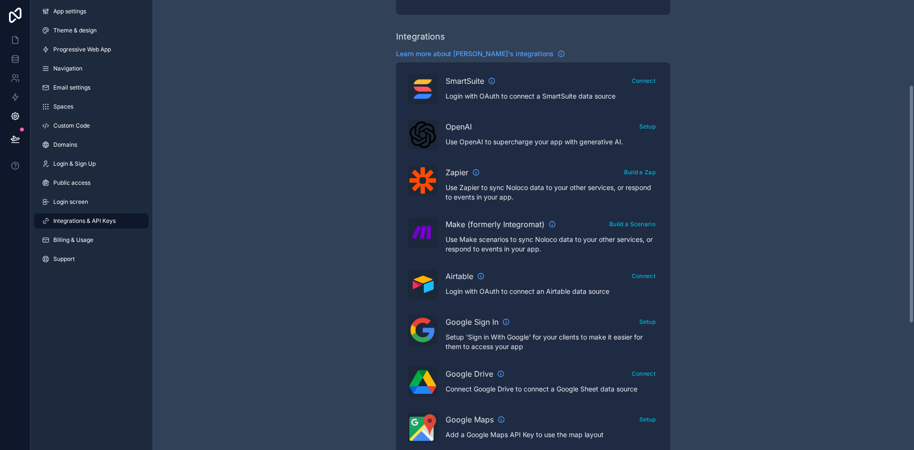
scroll to position [208, 0]
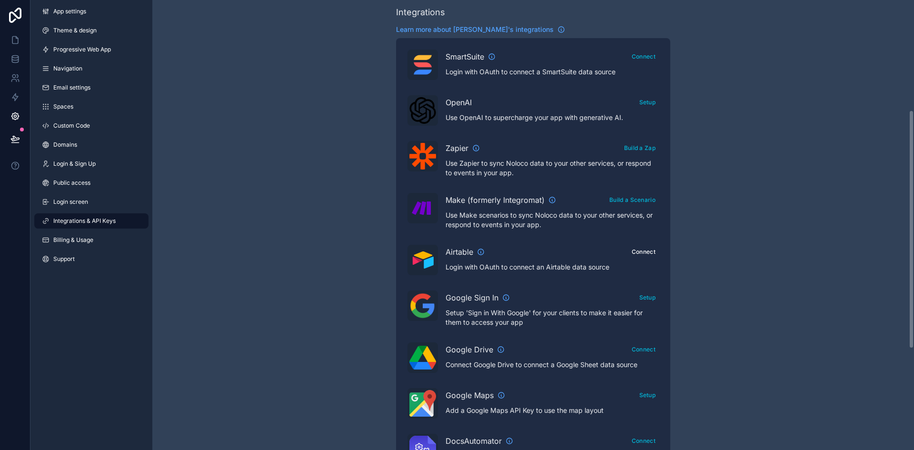
click at [646, 249] on button "Connect" at bounding box center [643, 252] width 30 height 14
click at [743, 153] on div "Integrations & API Keys Learn more about your API keys Your API keys allow you …" at bounding box center [533, 216] width 762 height 848
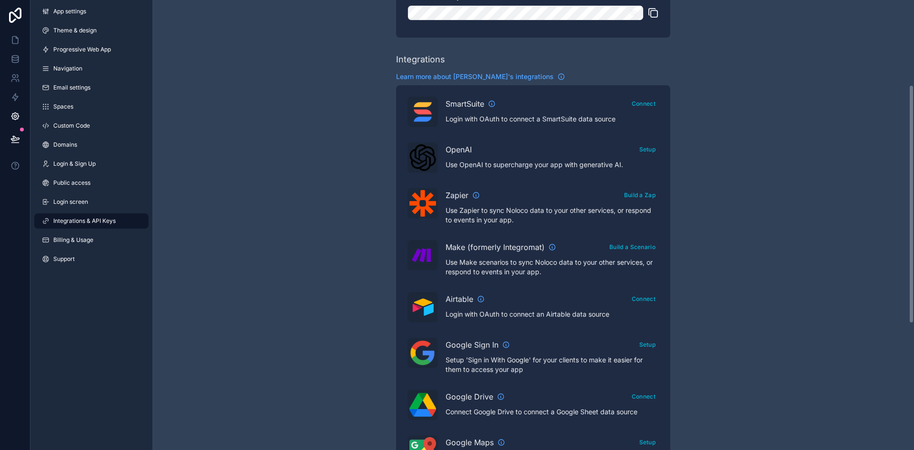
scroll to position [160, 0]
drag, startPoint x: 894, startPoint y: 258, endPoint x: 870, endPoint y: 259, distance: 24.3
click at [893, 259] on div "Integrations & API Keys Learn more about your API keys Your API keys allow you …" at bounding box center [533, 264] width 762 height 848
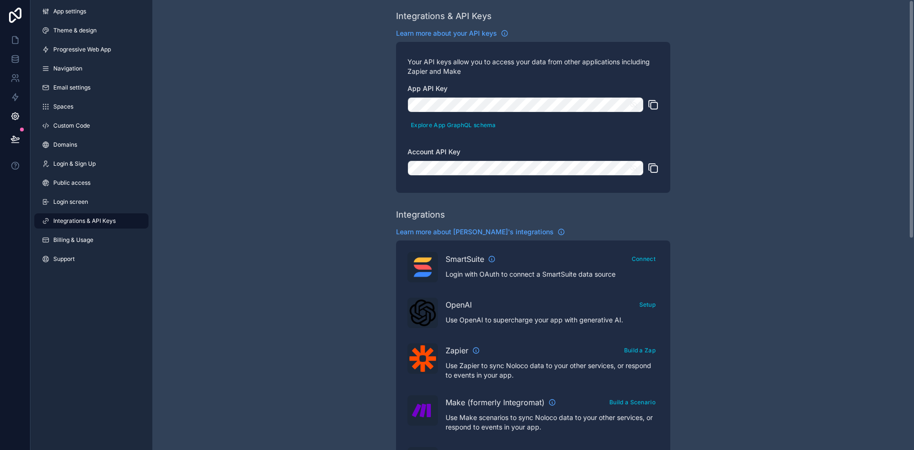
scroll to position [0, 0]
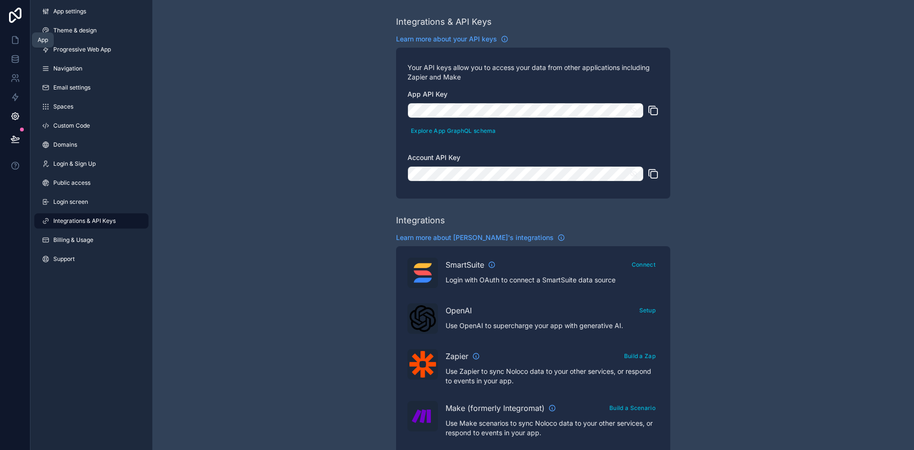
click at [9, 36] on link at bounding box center [15, 39] width 30 height 19
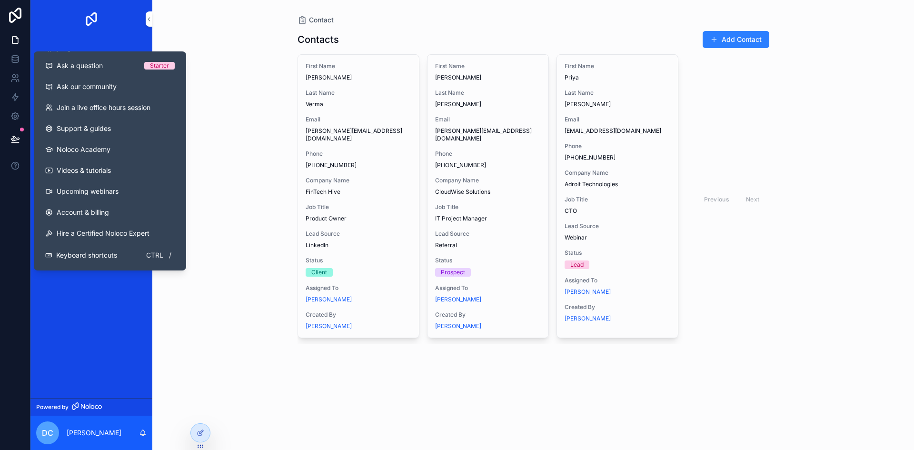
click at [68, 86] on span "Ask our community" at bounding box center [87, 87] width 60 height 10
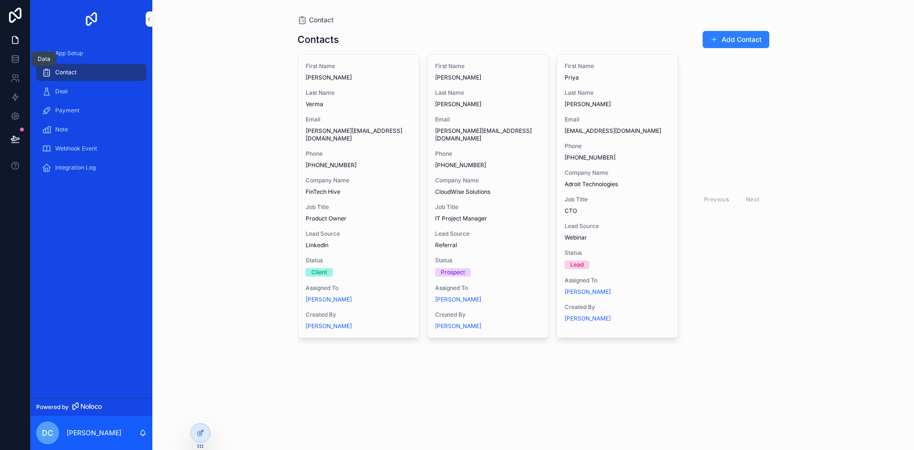
click at [15, 56] on icon at bounding box center [15, 57] width 6 height 2
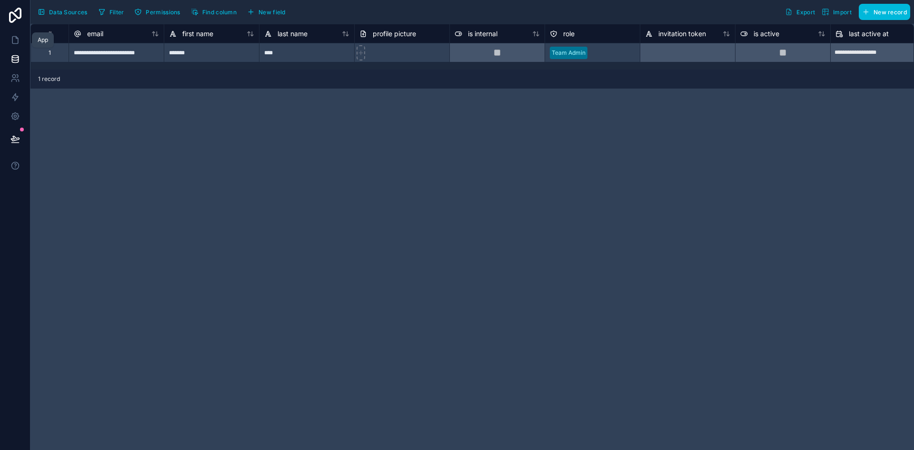
click at [10, 41] on icon at bounding box center [15, 40] width 10 height 10
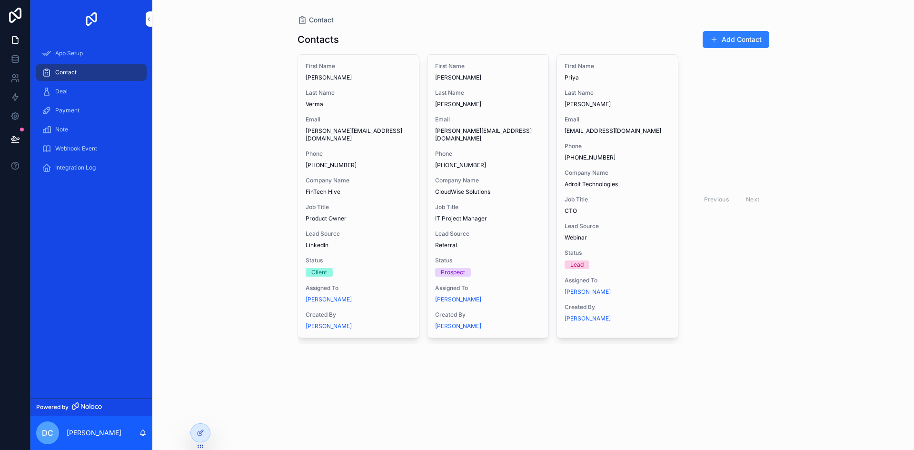
click at [88, 90] on div "Deal" at bounding box center [91, 91] width 99 height 15
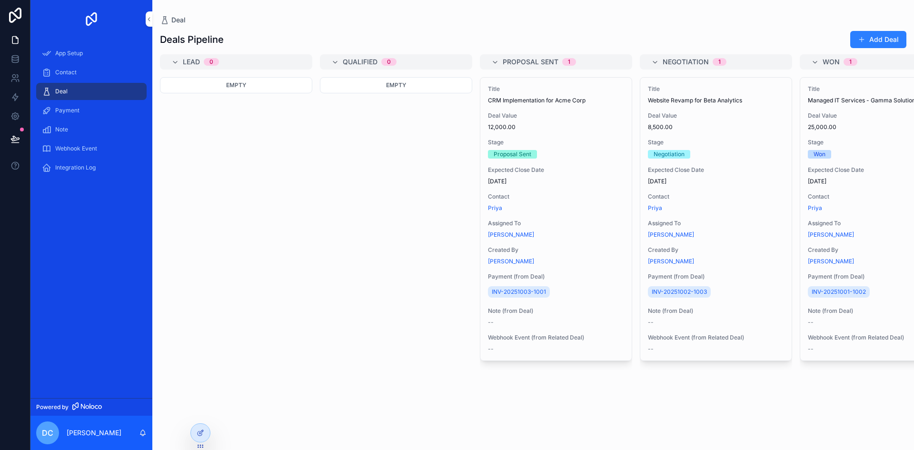
click at [81, 101] on div "Payment" at bounding box center [91, 110] width 122 height 19
click at [598, 109] on div "Title CRM Implementation for Acme Corp Deal Value 12,000.00 Stage Proposal Sent…" at bounding box center [555, 219] width 151 height 283
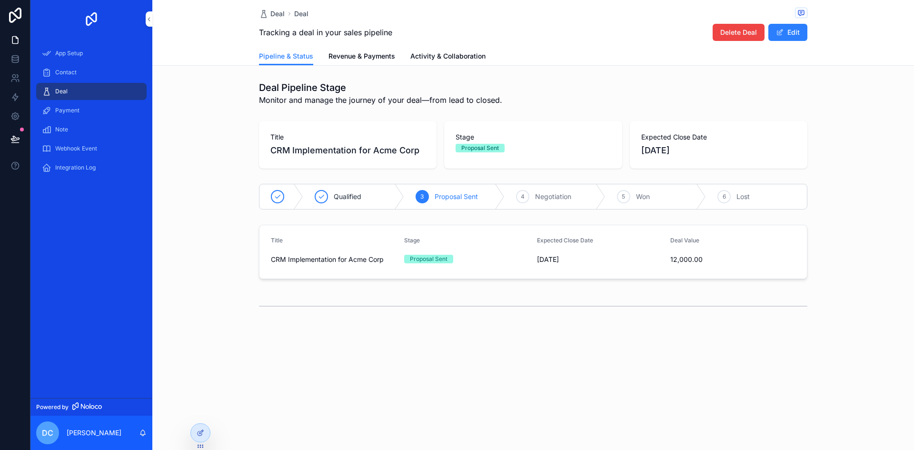
click at [86, 90] on div "Deal" at bounding box center [91, 91] width 99 height 15
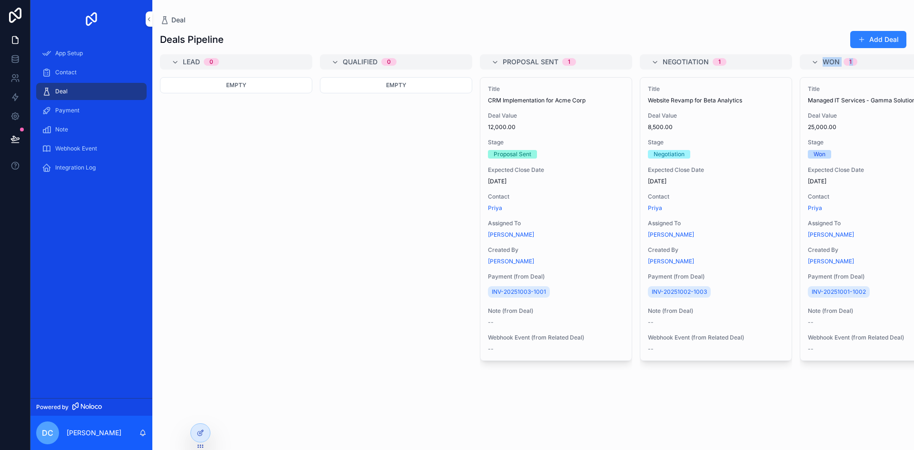
scroll to position [0, 67]
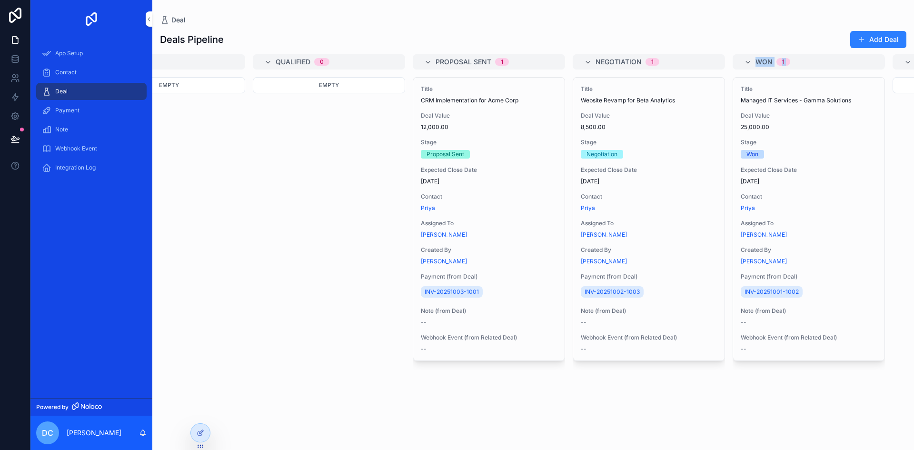
drag, startPoint x: 650, startPoint y: 428, endPoint x: 801, endPoint y: 404, distance: 153.3
click at [912, 396] on div "Lead 0 Empty Qualified 0 Empty Proposal Sent 1 Title CRM Implementation for Acm…" at bounding box center [533, 246] width 762 height 384
drag, startPoint x: 650, startPoint y: 438, endPoint x: 869, endPoint y: 445, distance: 219.1
click at [899, 430] on div "Deal Deals Pipeline Add Deal Lead 0 Empty Qualified 0 Empty Proposal Sent 1 Tit…" at bounding box center [533, 225] width 762 height 450
click at [747, 418] on div "Title Managed IT Services - Gamma Solutions Deal Value 25,000.00 Stage Won Expe…" at bounding box center [809, 257] width 152 height 361
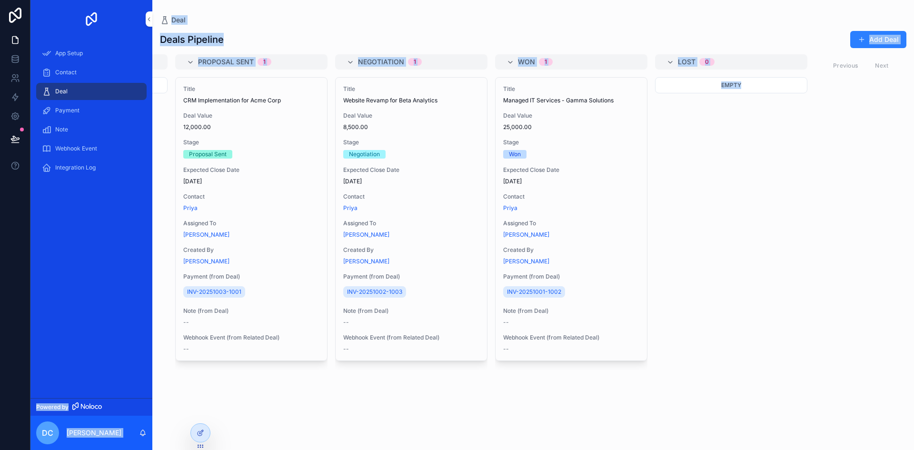
scroll to position [0, 0]
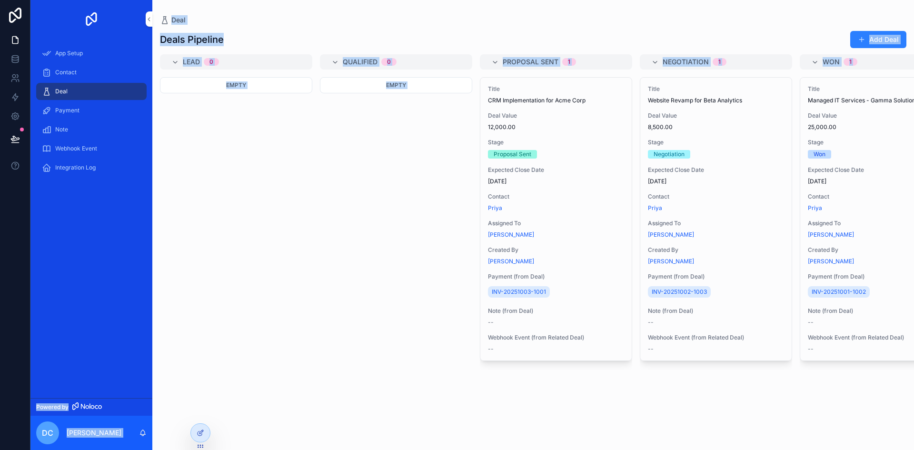
drag, startPoint x: 764, startPoint y: 353, endPoint x: 0, endPoint y: 133, distance: 794.6
click at [0, 133] on div "App Setup Contact Deal Payment Note Webhook Event Integration Log Powered by DC…" at bounding box center [457, 225] width 914 height 450
click at [302, 277] on div "Empty" at bounding box center [236, 257] width 152 height 361
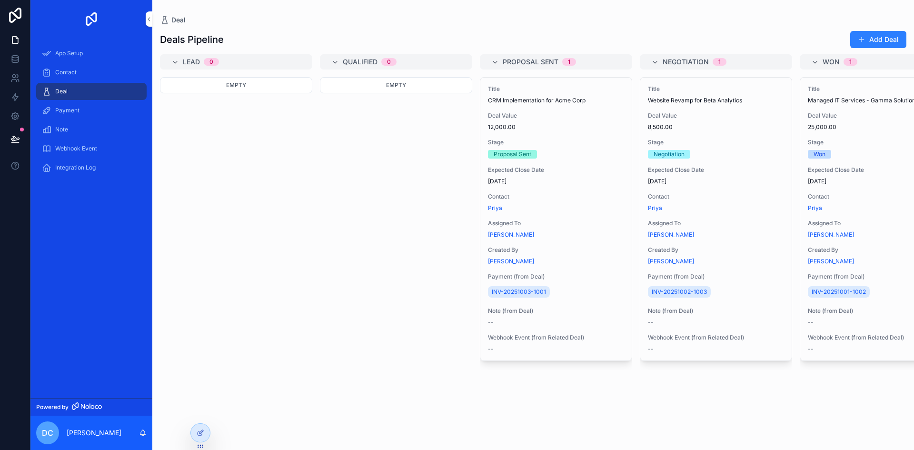
drag, startPoint x: 778, startPoint y: 372, endPoint x: 445, endPoint y: 366, distance: 332.8
drag, startPoint x: 450, startPoint y: 403, endPoint x: 508, endPoint y: 407, distance: 58.7
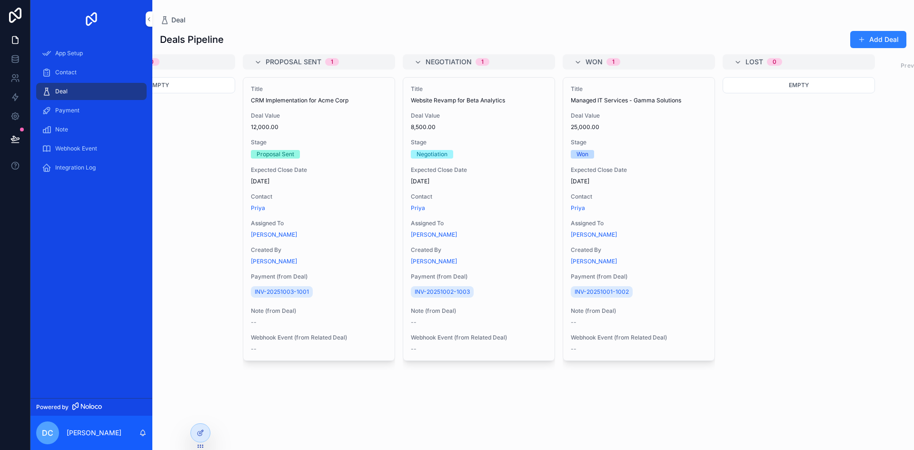
scroll to position [0, 237]
drag, startPoint x: 812, startPoint y: 357, endPoint x: 53, endPoint y: -41, distance: 856.4
click at [53, 0] on html "App Setup Contact Deal Payment Note Webhook Event Integration Log Powered by DC…" at bounding box center [457, 225] width 914 height 450
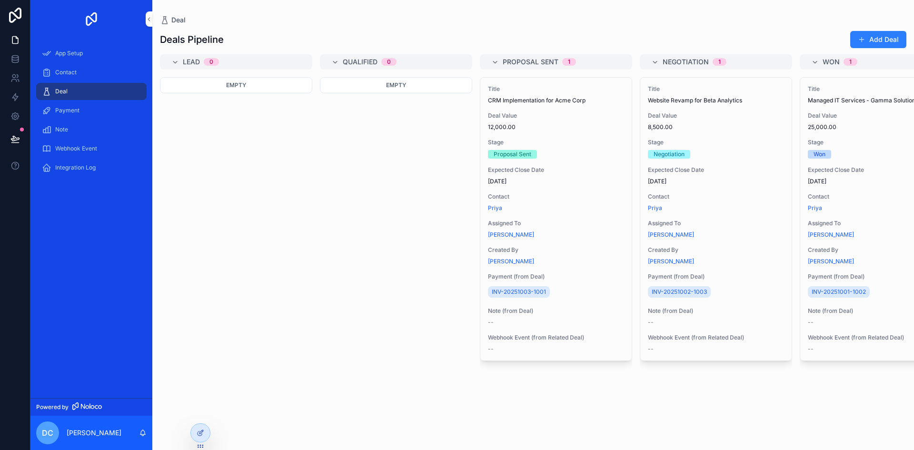
click at [627, 428] on div "Title CRM Implementation for Acme Corp Deal Value 12,000.00 Stage Proposal Sent…" at bounding box center [556, 257] width 152 height 361
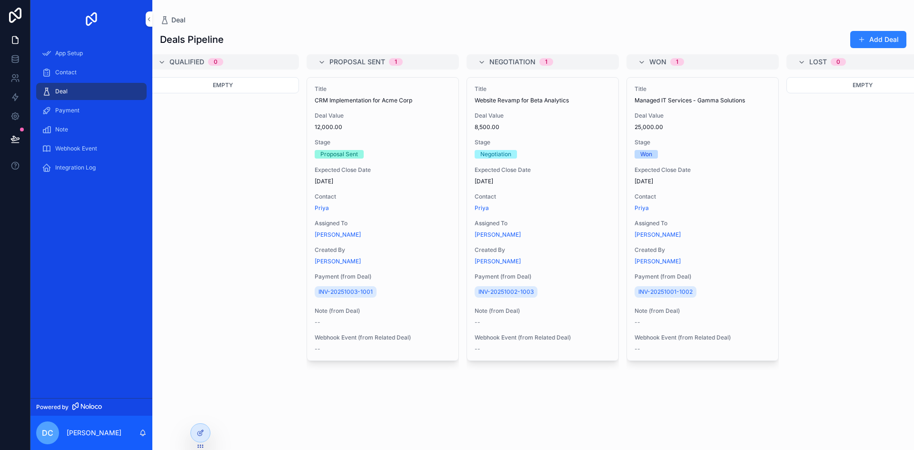
scroll to position [0, 169]
click at [834, 372] on div "Empty" at bounding box center [867, 257] width 152 height 361
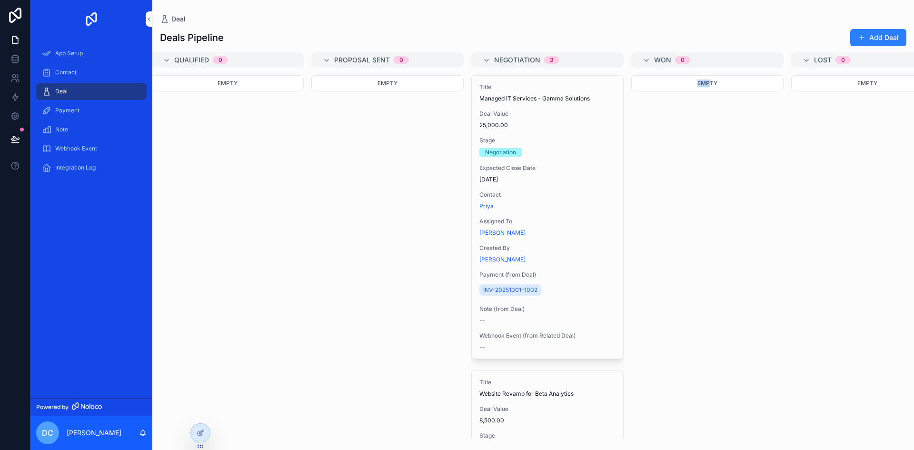
drag, startPoint x: 710, startPoint y: 185, endPoint x: 683, endPoint y: 239, distance: 61.3
click at [685, 235] on div "Empty" at bounding box center [707, 256] width 152 height 363
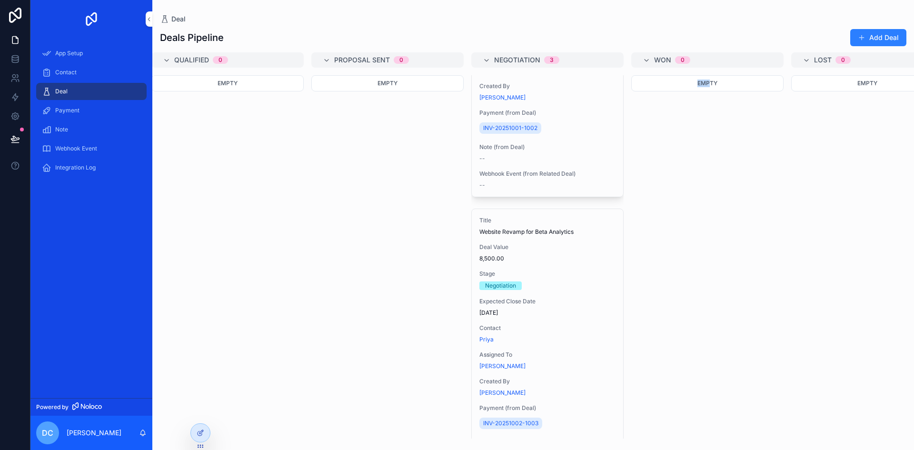
scroll to position [0, 0]
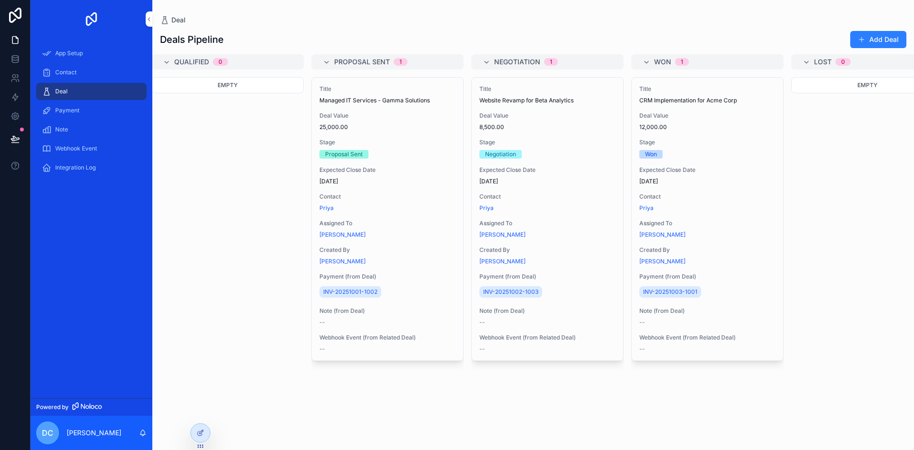
click at [239, 156] on div "Empty" at bounding box center [227, 257] width 152 height 361
drag, startPoint x: 239, startPoint y: 156, endPoint x: 914, endPoint y: 316, distance: 692.7
click at [914, 316] on div "Lead 0 Empty Qualified 0 Empty Proposal Sent 1 Title Managed IT Services - Gamm…" at bounding box center [533, 246] width 762 height 384
click at [248, 230] on div "Empty" at bounding box center [227, 257] width 152 height 361
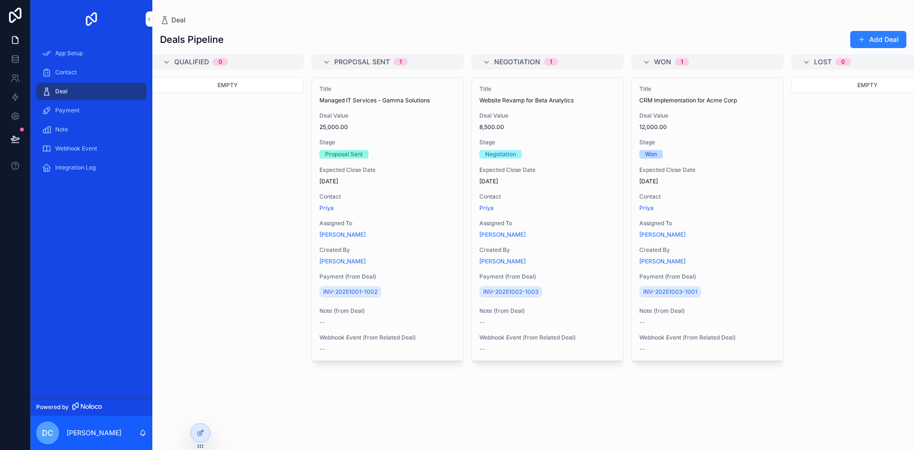
click at [248, 230] on div "Empty" at bounding box center [227, 257] width 152 height 361
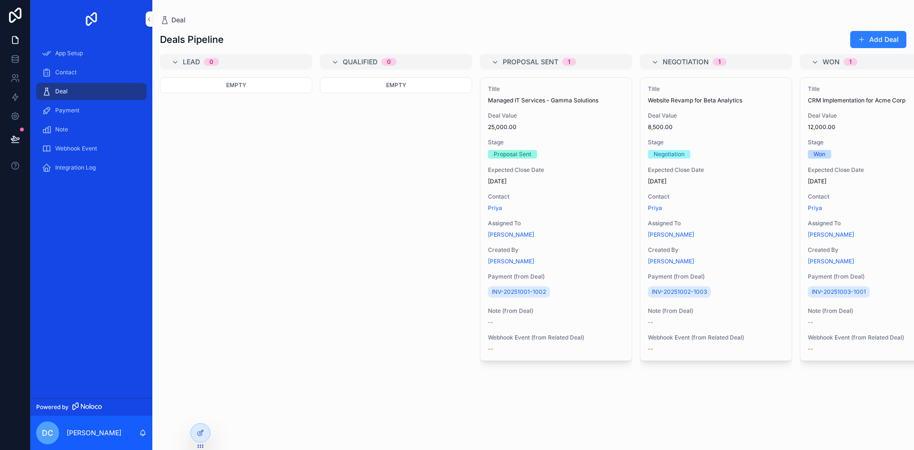
drag, startPoint x: 220, startPoint y: 226, endPoint x: 105, endPoint y: 231, distance: 114.8
click at [60, 50] on span "App Setup" at bounding box center [69, 54] width 28 height 8
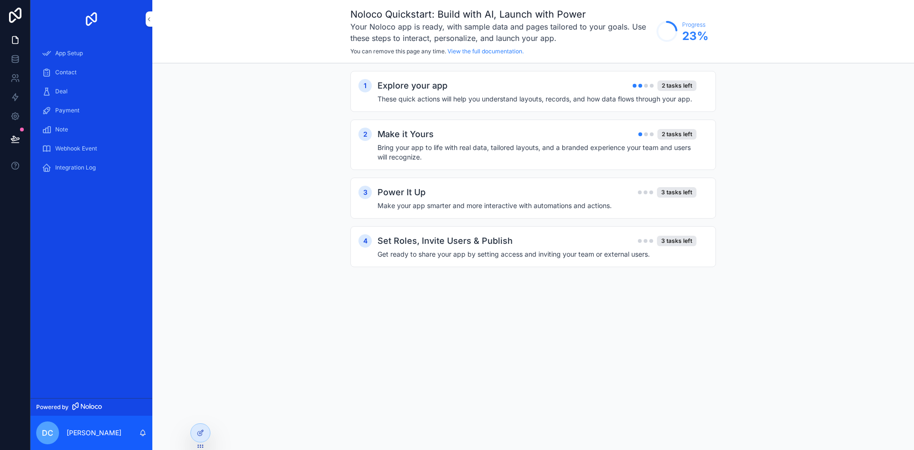
click at [57, 79] on div "Contact" at bounding box center [91, 72] width 99 height 15
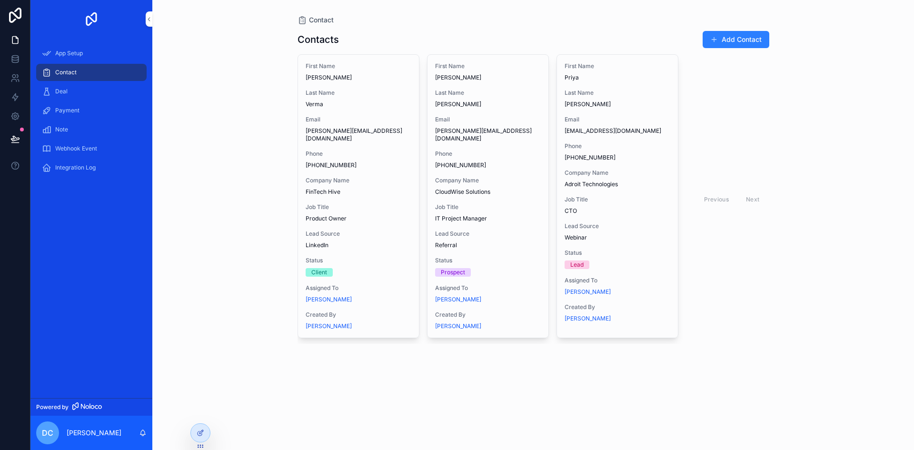
click at [66, 57] on span "App Setup" at bounding box center [69, 54] width 28 height 8
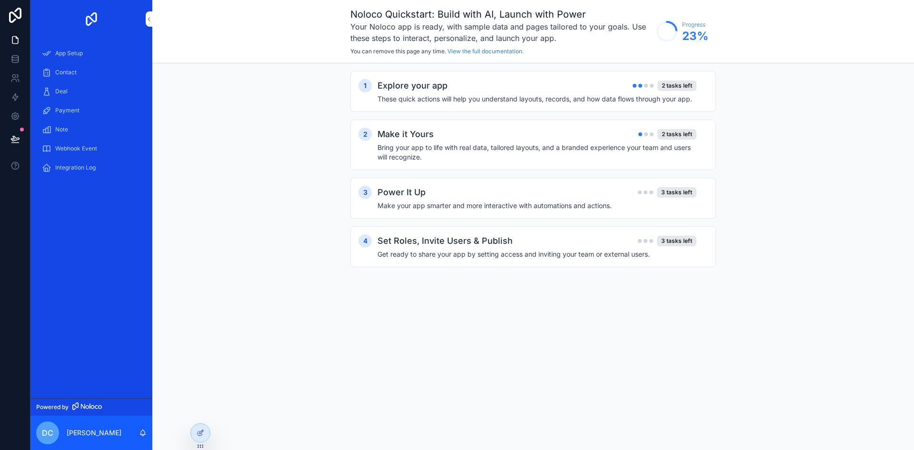
click at [511, 96] on h4 "These quick actions will help you understand layouts, records, and how data flo…" at bounding box center [536, 99] width 319 height 10
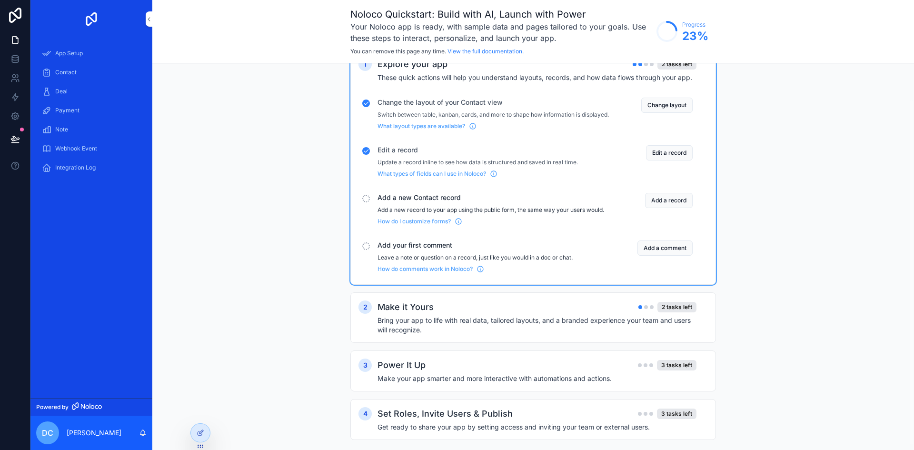
scroll to position [46, 0]
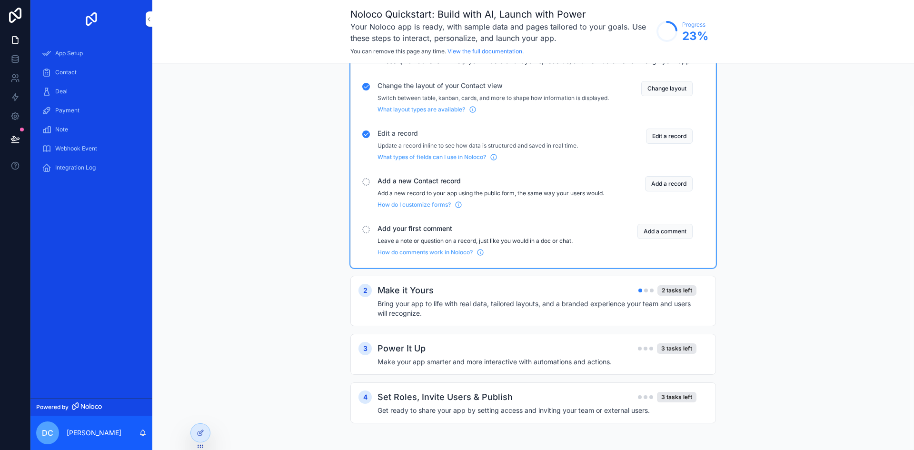
drag, startPoint x: 504, startPoint y: 398, endPoint x: 533, endPoint y: 387, distance: 31.2
click at [505, 398] on h2 "Set Roles, Invite Users & Publish" at bounding box center [444, 396] width 135 height 13
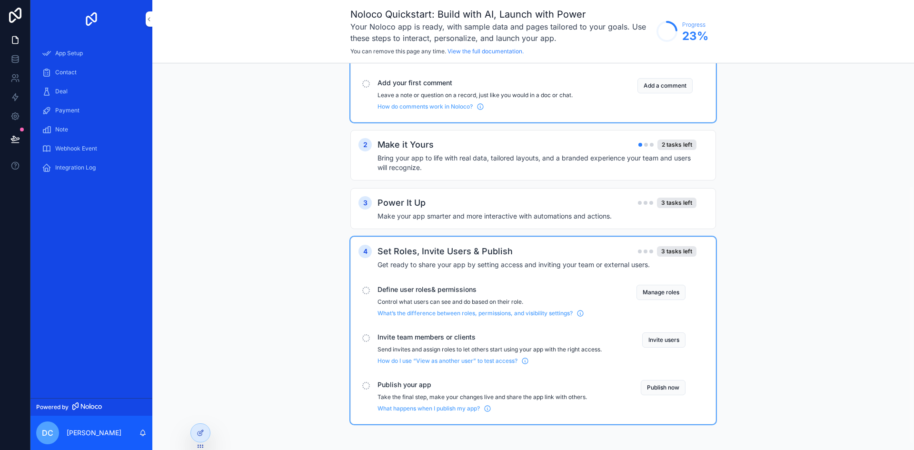
scroll to position [189, 0]
click at [564, 189] on div "1 Explore your app 2 tasks left These quick actions will help you understand la…" at bounding box center [533, 164] width 366 height 556
click at [546, 213] on div "Power It Up 3 tasks left Make your app smarter and more interactive with automa…" at bounding box center [542, 207] width 330 height 25
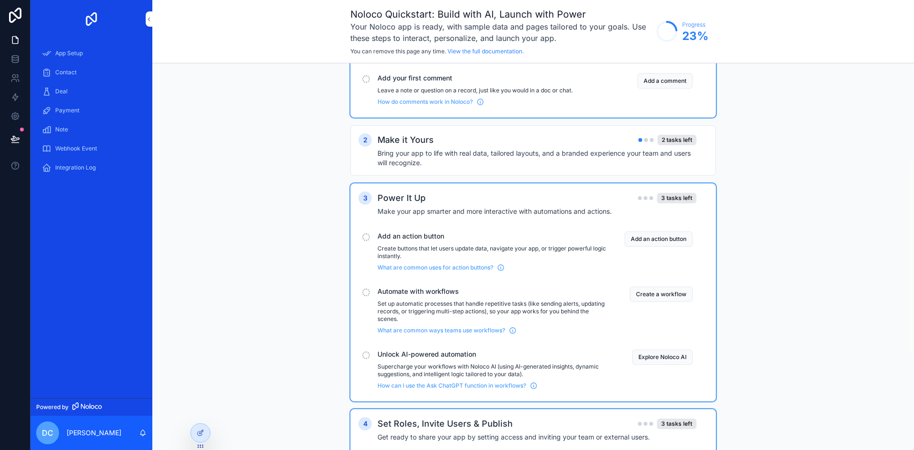
click at [406, 271] on span "What are common uses for action buttons?" at bounding box center [435, 268] width 116 height 8
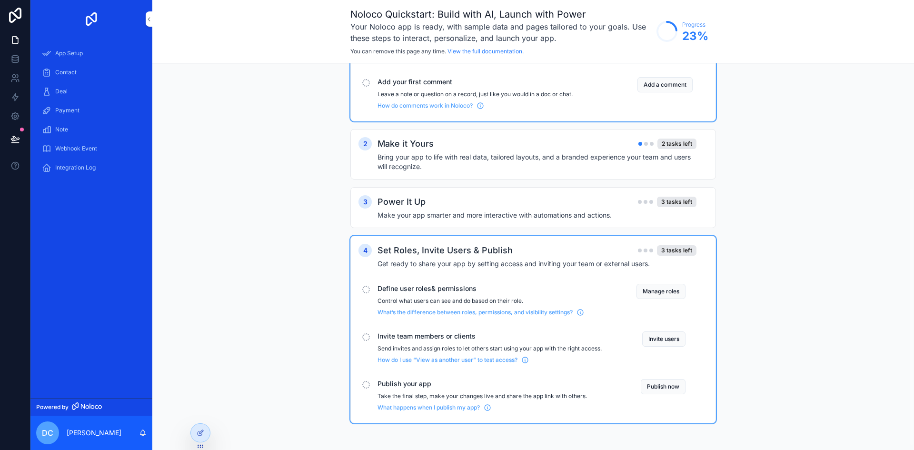
scroll to position [0, 0]
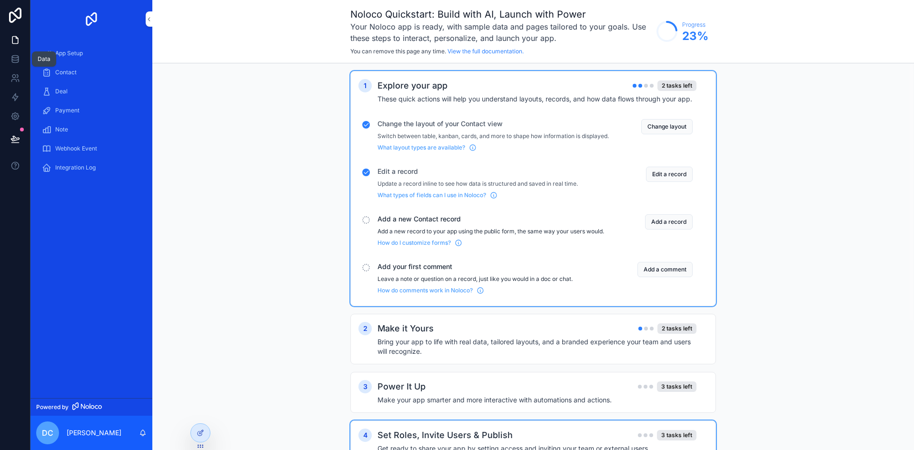
click at [22, 60] on link at bounding box center [15, 59] width 30 height 19
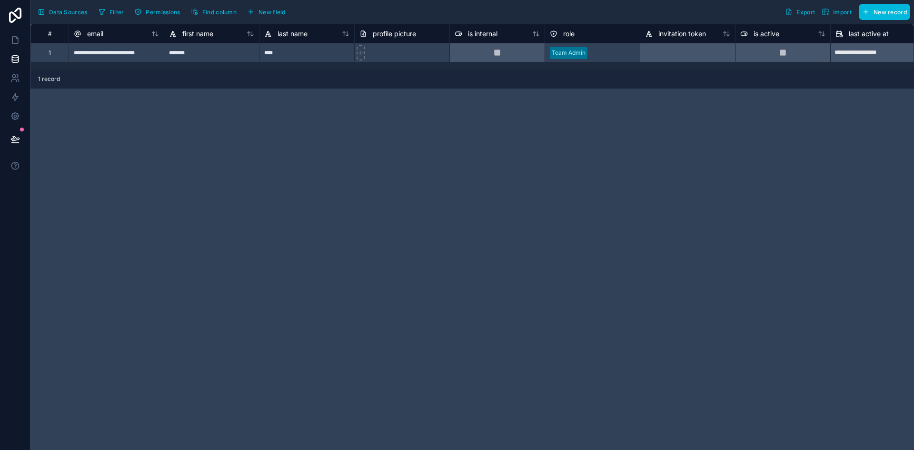
click at [55, 75] on div "1 record" at bounding box center [472, 79] width 884 height 19
click at [25, 79] on link at bounding box center [15, 78] width 30 height 19
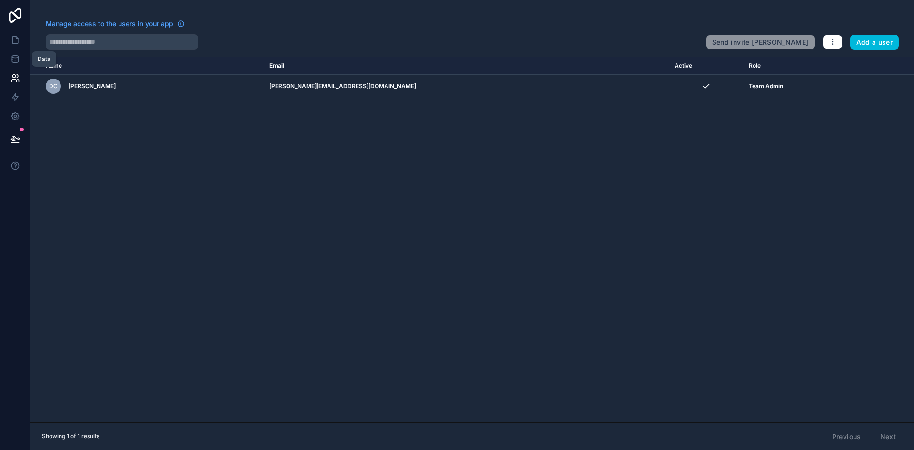
click at [15, 60] on icon at bounding box center [15, 59] width 6 height 4
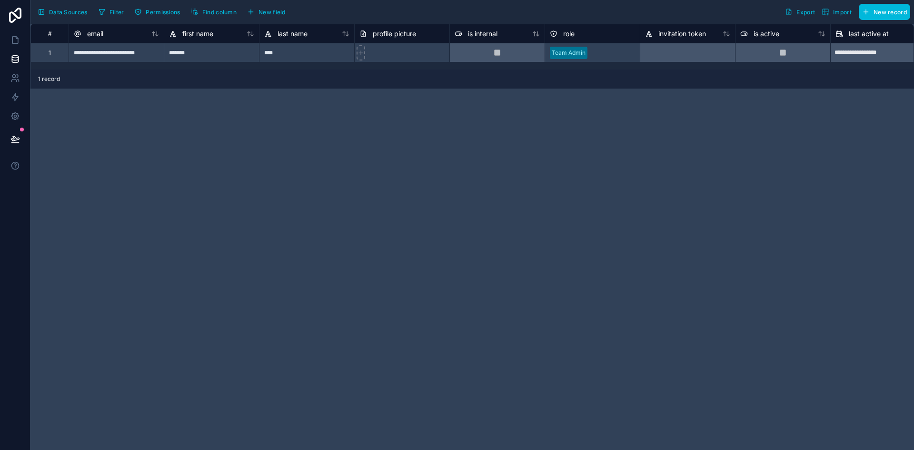
click at [99, 13] on icon "button" at bounding box center [102, 12] width 8 height 8
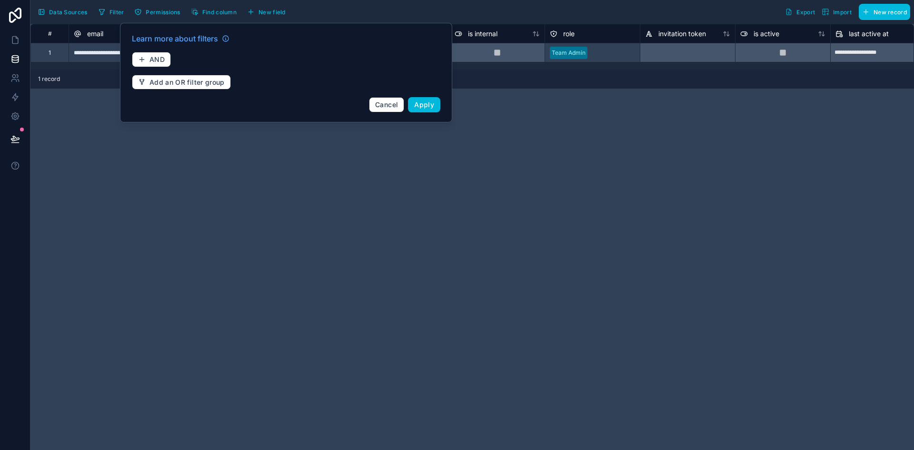
click at [62, 13] on span "Data Sources" at bounding box center [68, 12] width 39 height 7
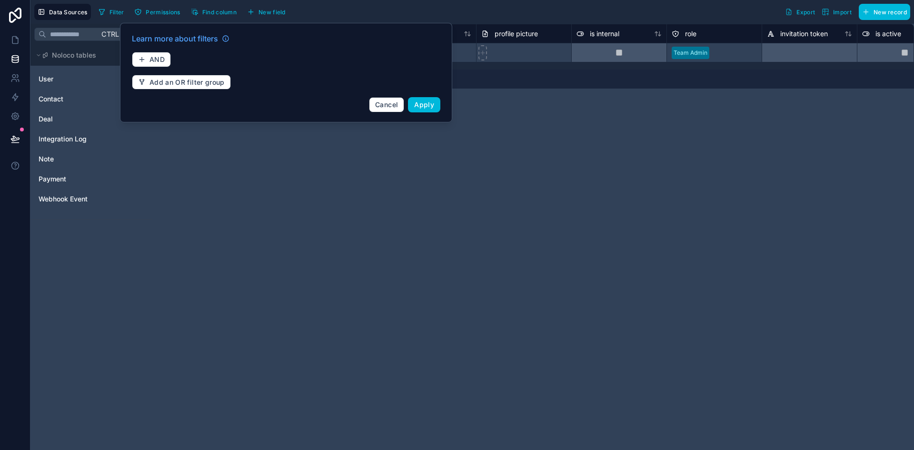
drag, startPoint x: 362, startPoint y: 264, endPoint x: 307, endPoint y: 241, distance: 60.4
click at [351, 258] on div "**********" at bounding box center [533, 237] width 762 height 426
click at [78, 92] on div "Contact" at bounding box center [91, 98] width 114 height 15
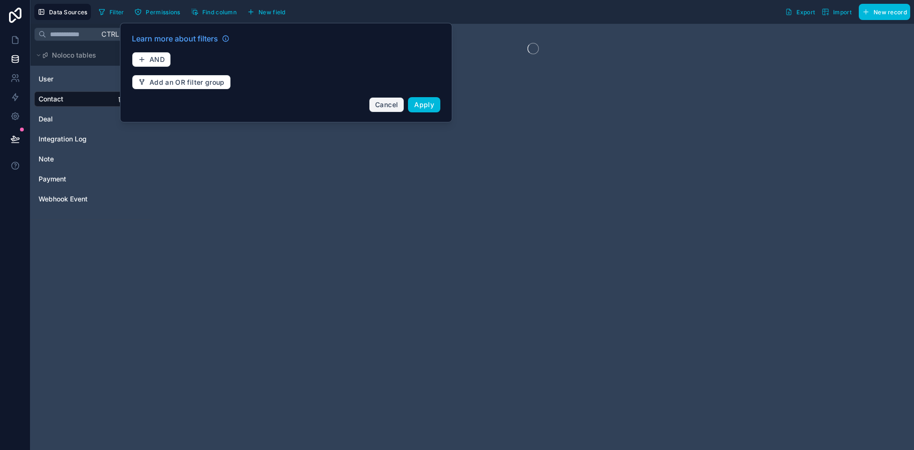
click at [390, 101] on span "Cancel" at bounding box center [386, 104] width 23 height 8
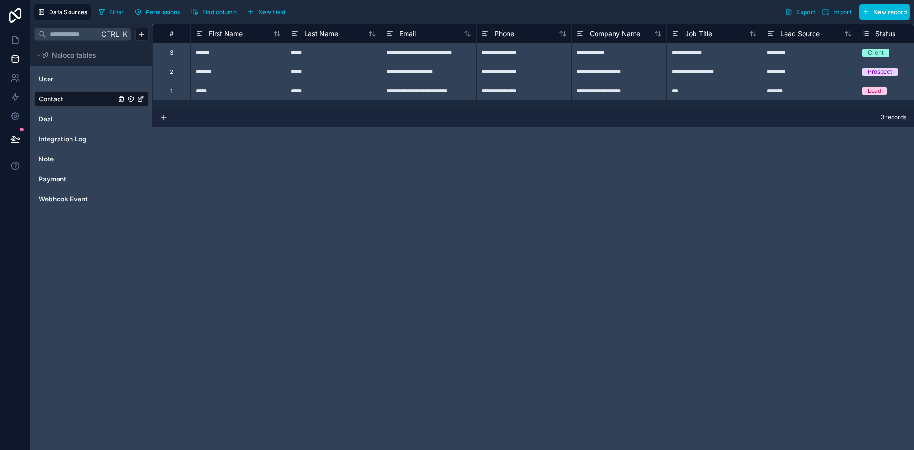
click at [520, 133] on div "**********" at bounding box center [533, 237] width 762 height 426
click at [215, 55] on div "******" at bounding box center [237, 52] width 95 height 19
click at [187, 54] on div "3" at bounding box center [171, 52] width 38 height 19
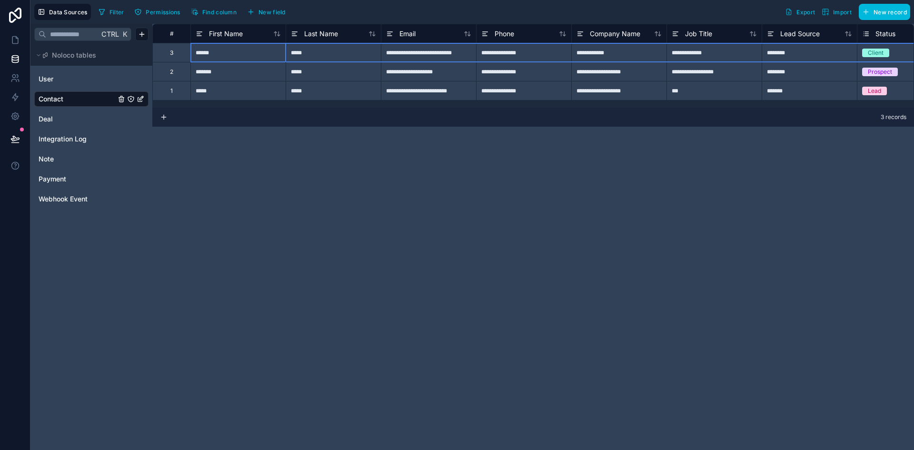
click at [172, 53] on div "3" at bounding box center [171, 53] width 3 height 8
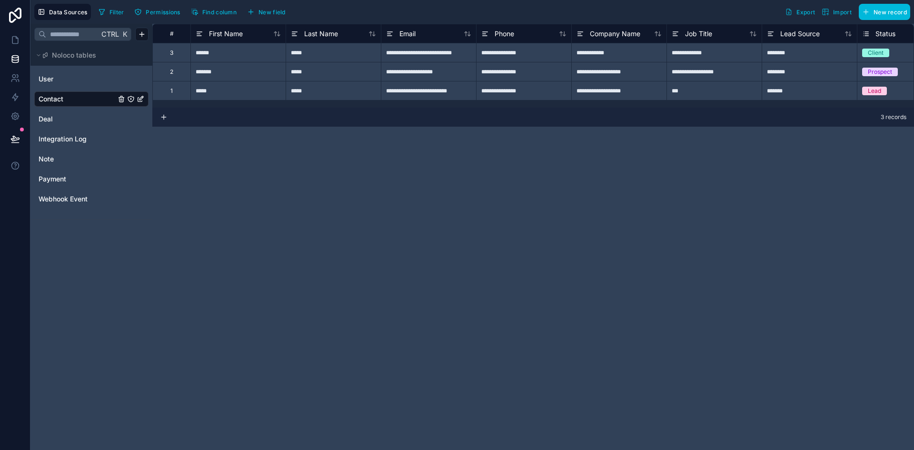
drag, startPoint x: 714, startPoint y: 247, endPoint x: 716, endPoint y: 228, distance: 18.2
click at [715, 246] on div "**********" at bounding box center [533, 237] width 762 height 426
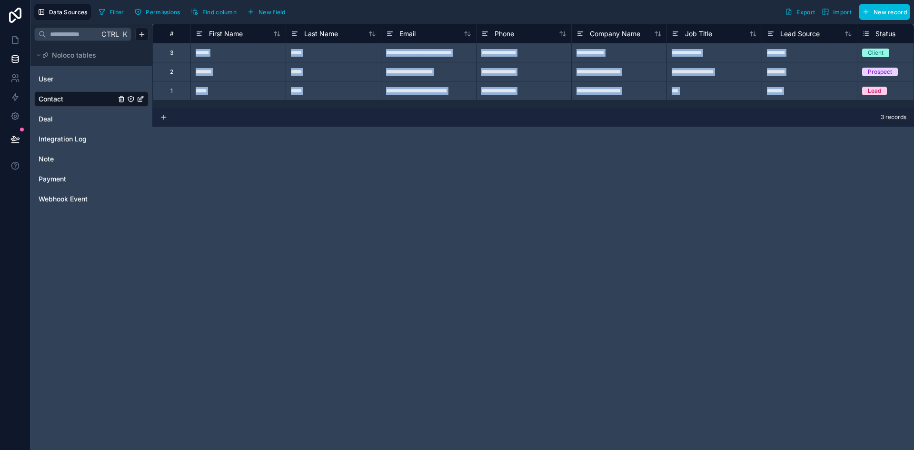
drag, startPoint x: 703, startPoint y: 174, endPoint x: 291, endPoint y: 90, distance: 419.6
click at [291, 90] on div "**********" at bounding box center [533, 237] width 762 height 426
click at [305, 146] on div "**********" at bounding box center [533, 237] width 762 height 426
click at [121, 99] on icon "Contact" at bounding box center [122, 99] width 8 height 8
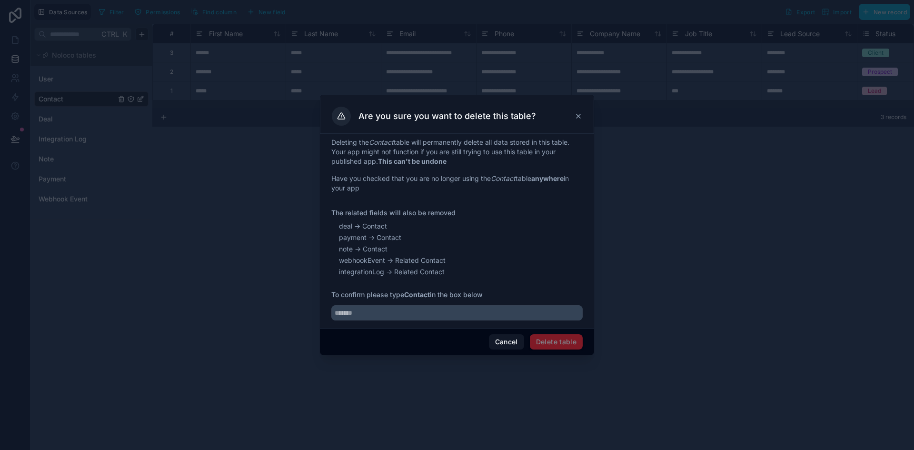
click at [580, 117] on icon at bounding box center [579, 116] width 8 height 8
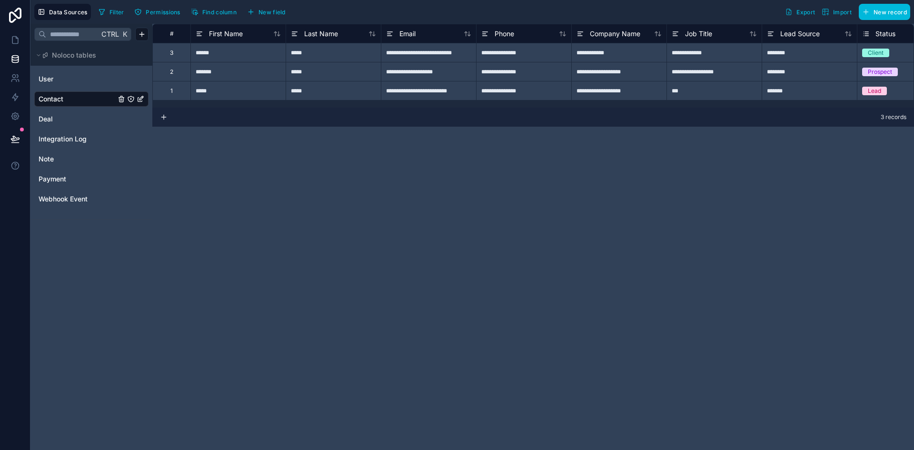
click at [369, 56] on div "*****" at bounding box center [333, 52] width 95 height 19
click at [169, 56] on div "3" at bounding box center [171, 52] width 38 height 19
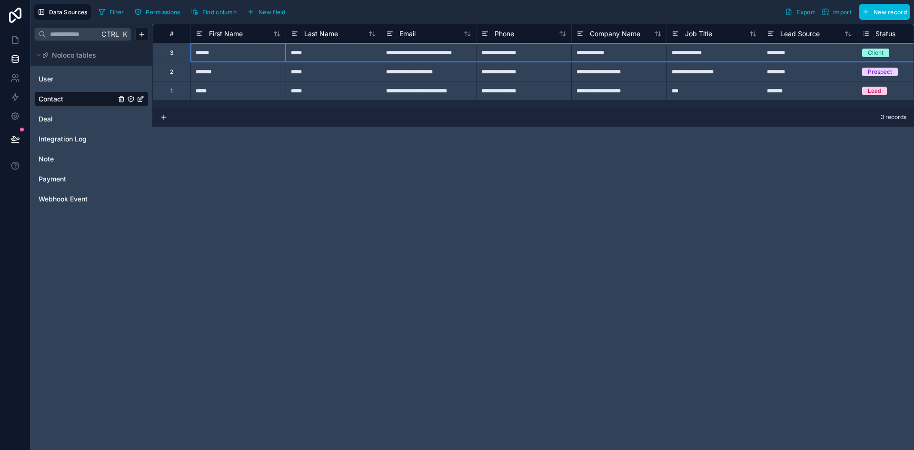
click at [170, 55] on div "3" at bounding box center [171, 53] width 3 height 8
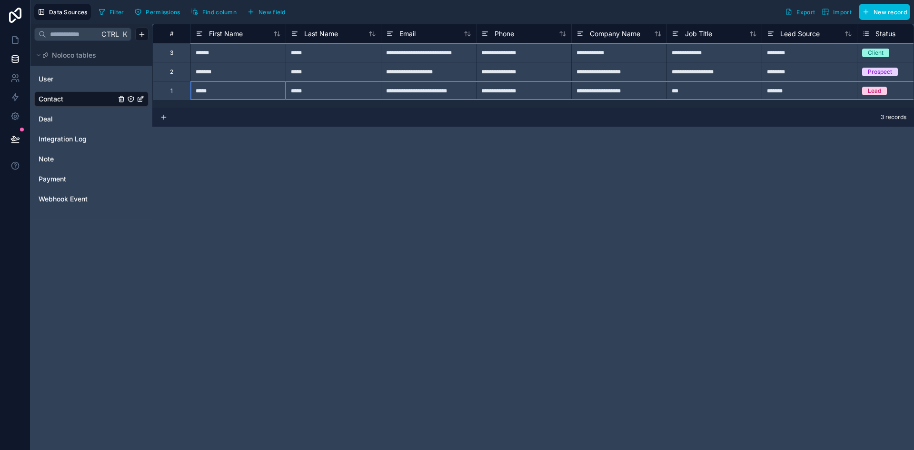
click at [168, 92] on div "1" at bounding box center [171, 90] width 38 height 19
click at [343, 160] on div "**********" at bounding box center [533, 237] width 762 height 426
click at [9, 44] on link at bounding box center [15, 39] width 30 height 19
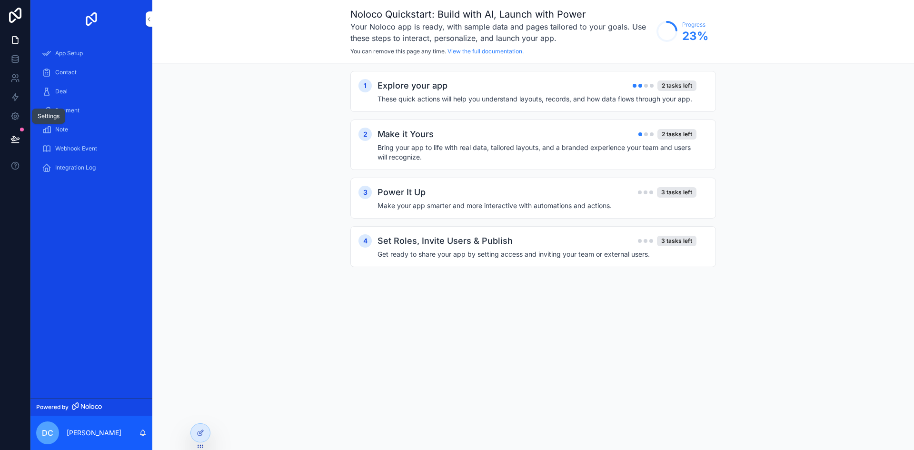
click at [11, 110] on link at bounding box center [15, 116] width 30 height 19
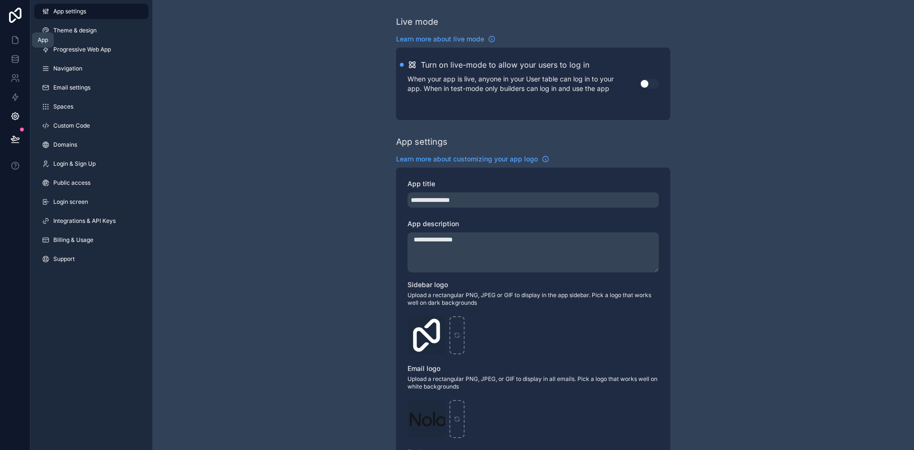
click at [13, 41] on icon at bounding box center [15, 40] width 10 height 10
